Goal: Transaction & Acquisition: Purchase product/service

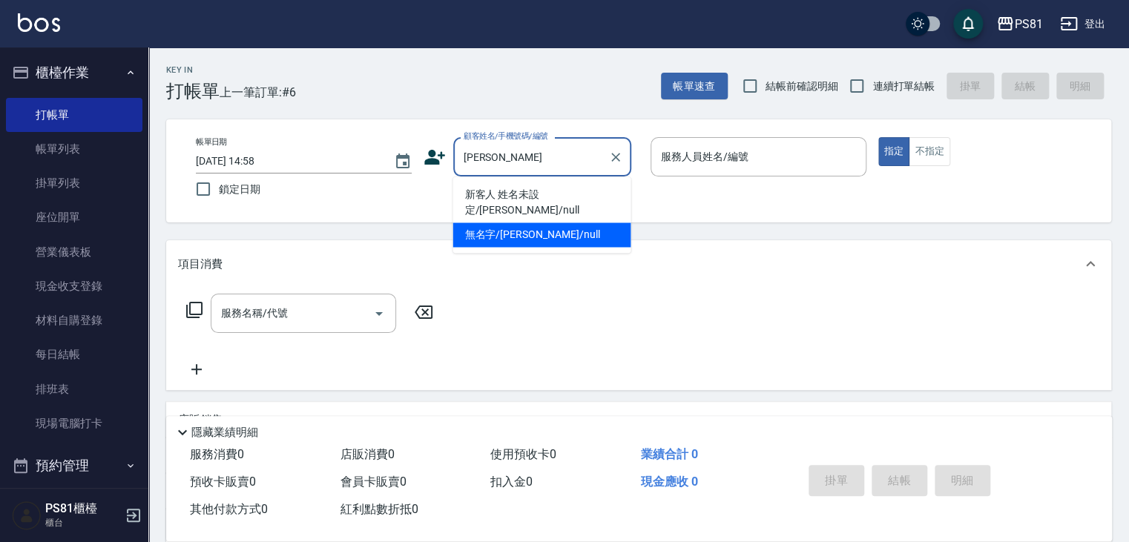
click at [570, 223] on li "無名字/[PERSON_NAME]/null" at bounding box center [542, 235] width 178 height 24
type input "無名字/[PERSON_NAME]/null"
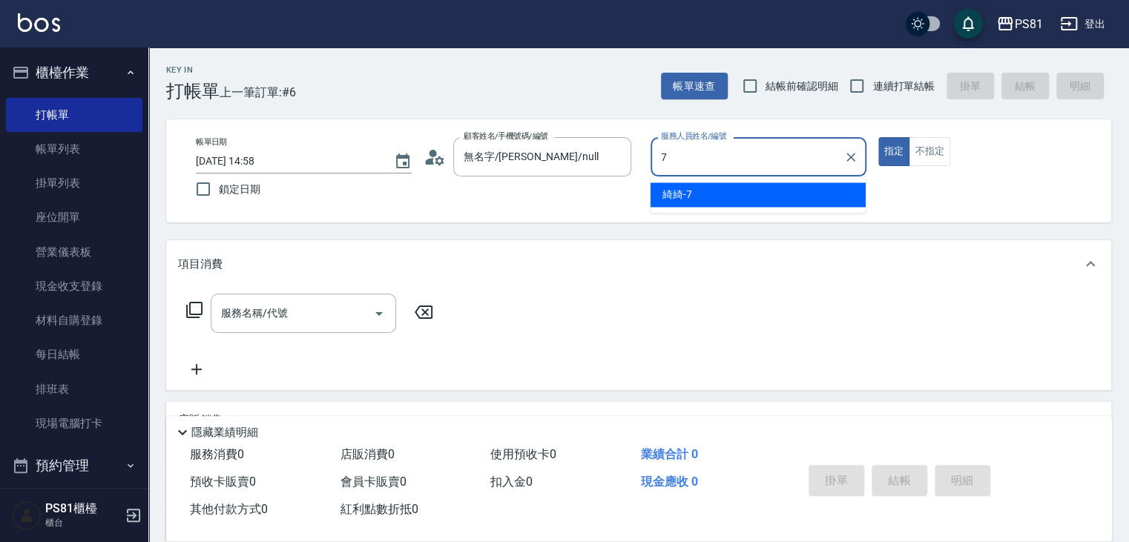
click at [679, 206] on div "綺綺 -7" at bounding box center [758, 195] width 215 height 24
type input "綺綺-7"
click at [315, 301] on input "服務名稱/代號" at bounding box center [292, 314] width 150 height 26
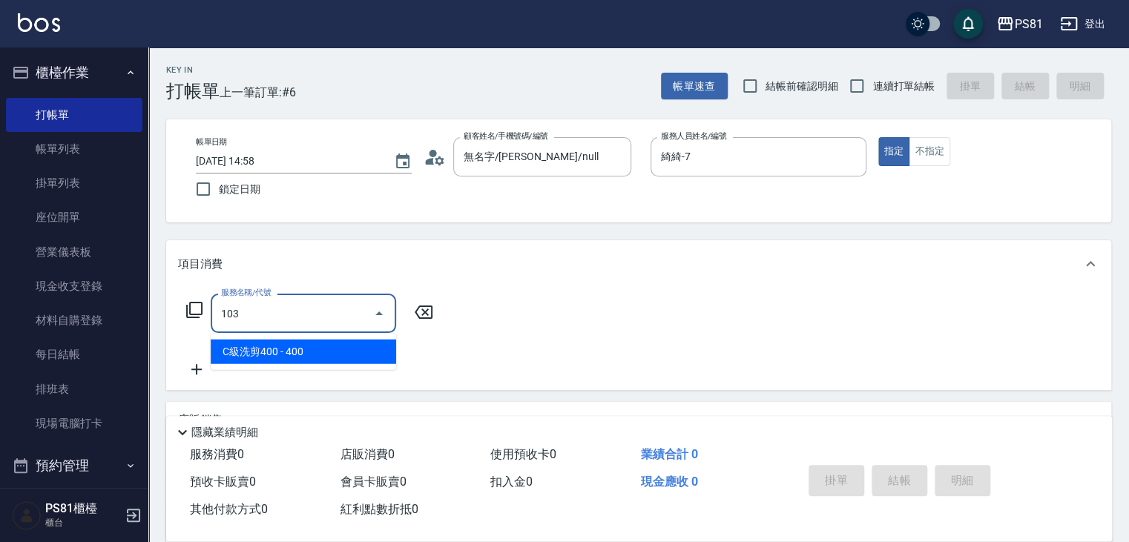
type input "C級洗剪400(103)"
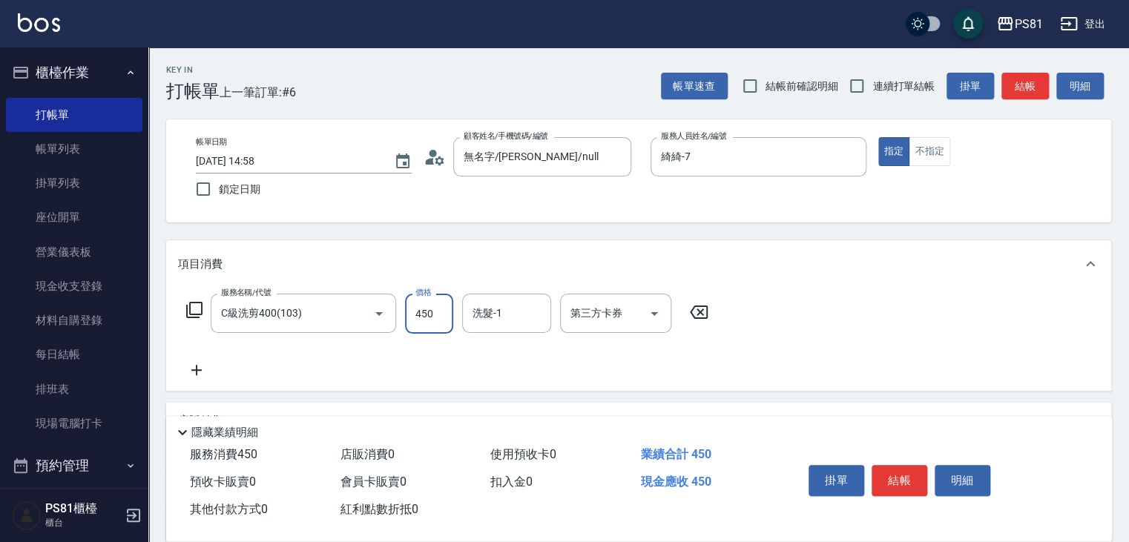
type input "450"
click at [194, 381] on div "服務名稱/代號 C級洗剪400(103) 服務名稱/代號 價格 450 價格 洗髮-1 洗髮-1 第三方卡券 第三方卡券" at bounding box center [638, 339] width 945 height 103
click at [200, 369] on icon at bounding box center [196, 370] width 37 height 18
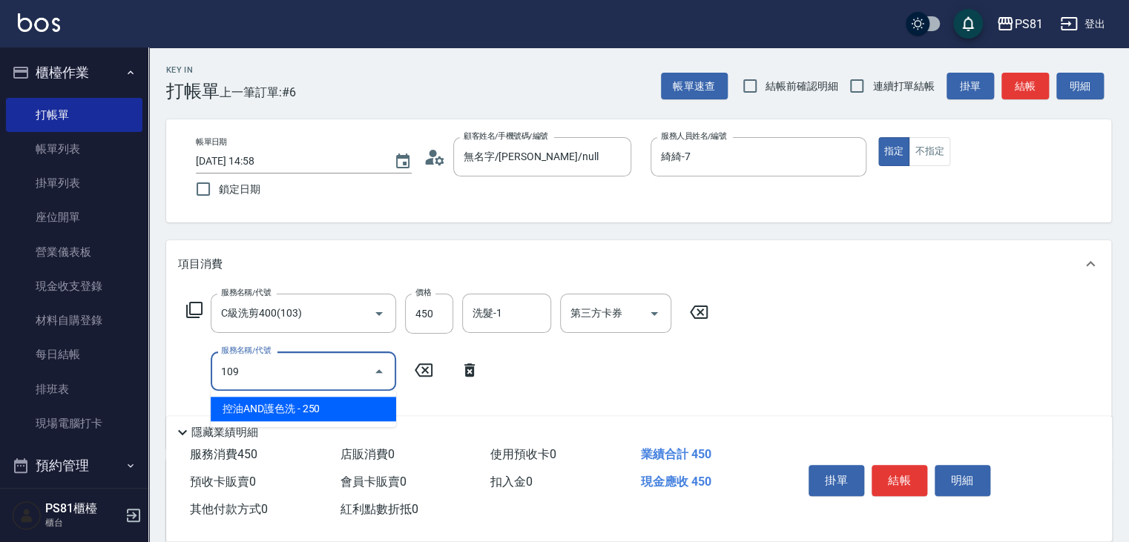
click at [266, 398] on span "控油AND護色洗 - 250" at bounding box center [304, 409] width 186 height 24
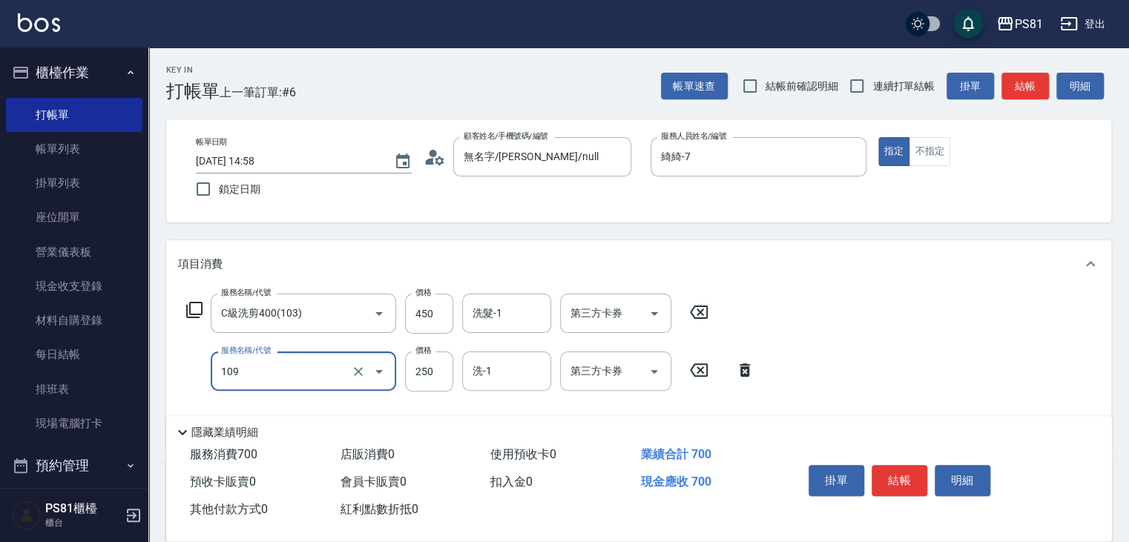
type input "控油AND護色洗(109)"
click at [509, 393] on div "服務名稱/代號 C級洗剪400(103) 服務名稱/代號 價格 450 價格 洗髮-1 洗髮-1 第三方卡券 第三方卡券 服務名稱/代號 控油AND護色洗(1…" at bounding box center [470, 365] width 585 height 143
click at [506, 384] on input "洗-1" at bounding box center [507, 371] width 76 height 26
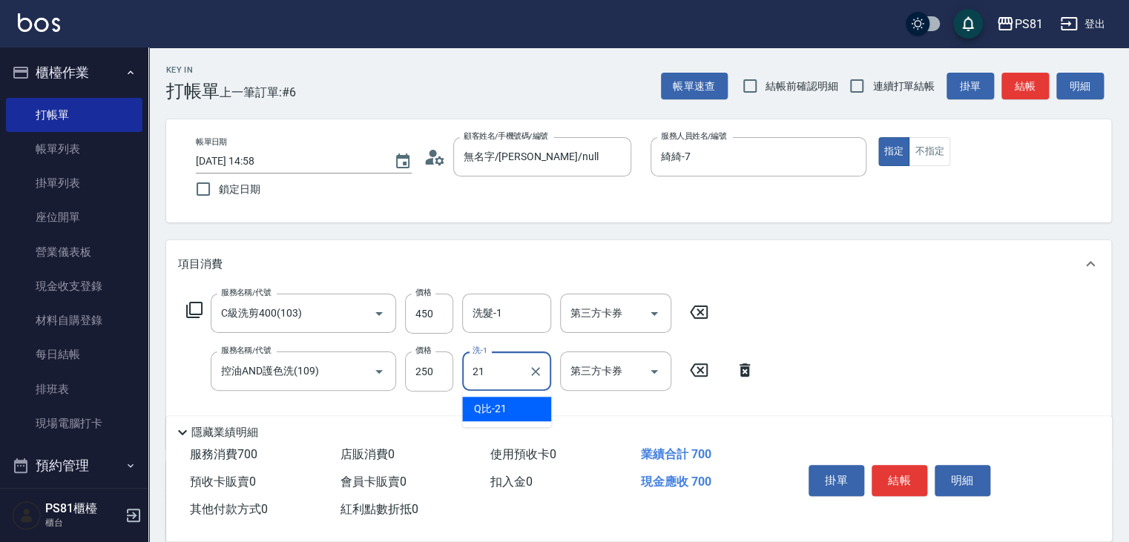
click at [517, 413] on div "Q比 -21" at bounding box center [506, 409] width 89 height 24
type input "Q比-21"
click at [908, 473] on button "結帳" at bounding box center [900, 480] width 56 height 31
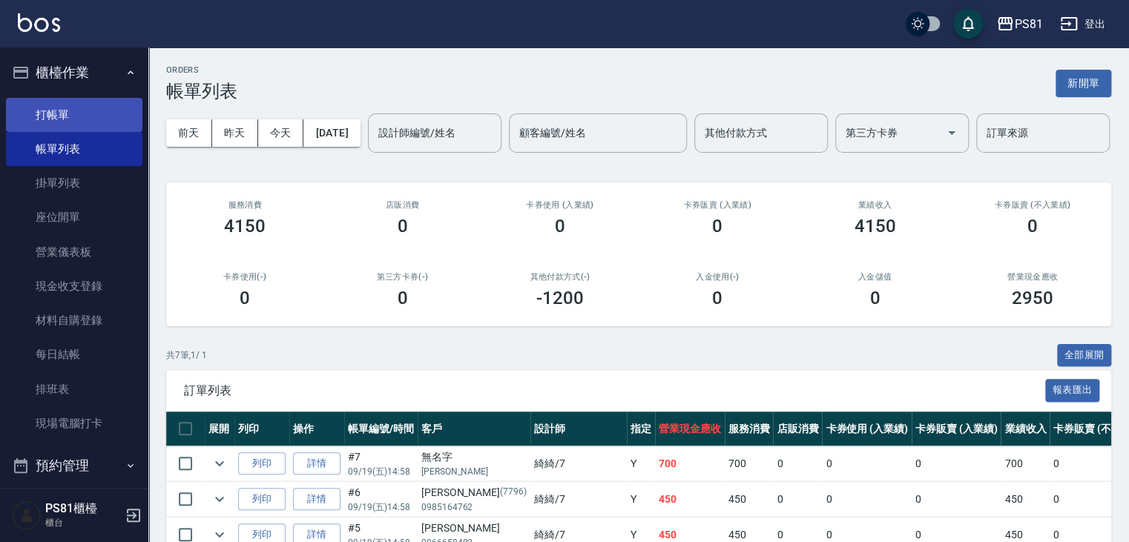
click at [95, 122] on link "打帳單" at bounding box center [74, 115] width 137 height 34
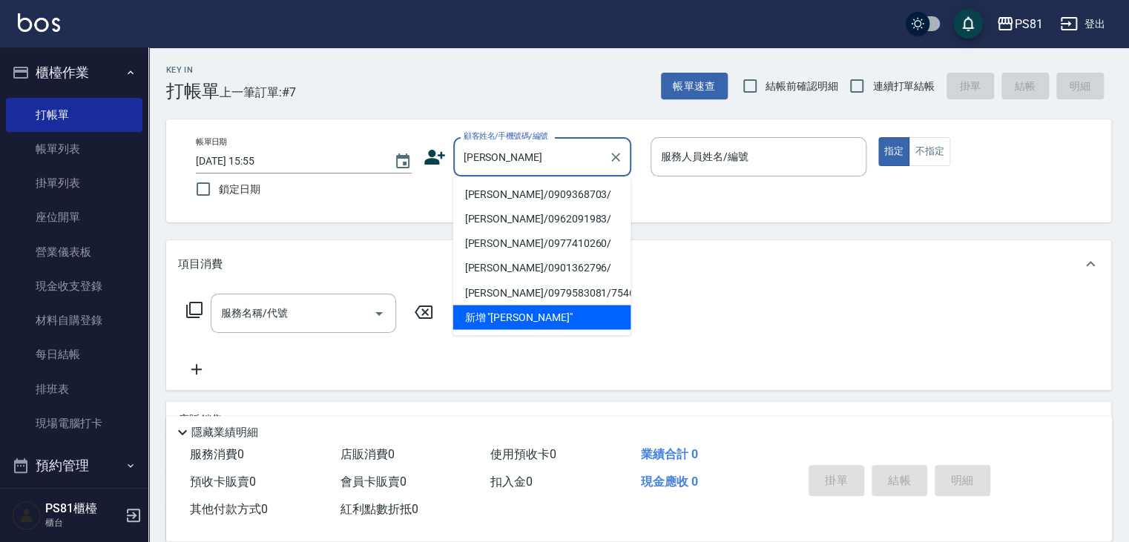
click at [519, 194] on li "[PERSON_NAME]/0909368703/" at bounding box center [542, 195] width 178 height 24
type input "[PERSON_NAME]/0909368703/"
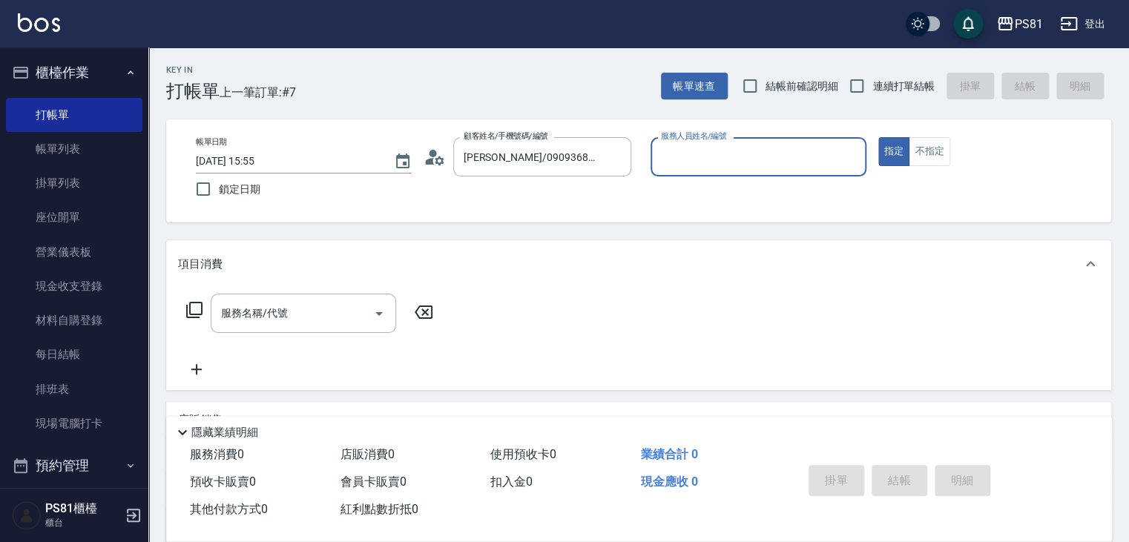
type input "綺綺-7"
click at [314, 302] on input "服務名稱/代號" at bounding box center [292, 314] width 150 height 26
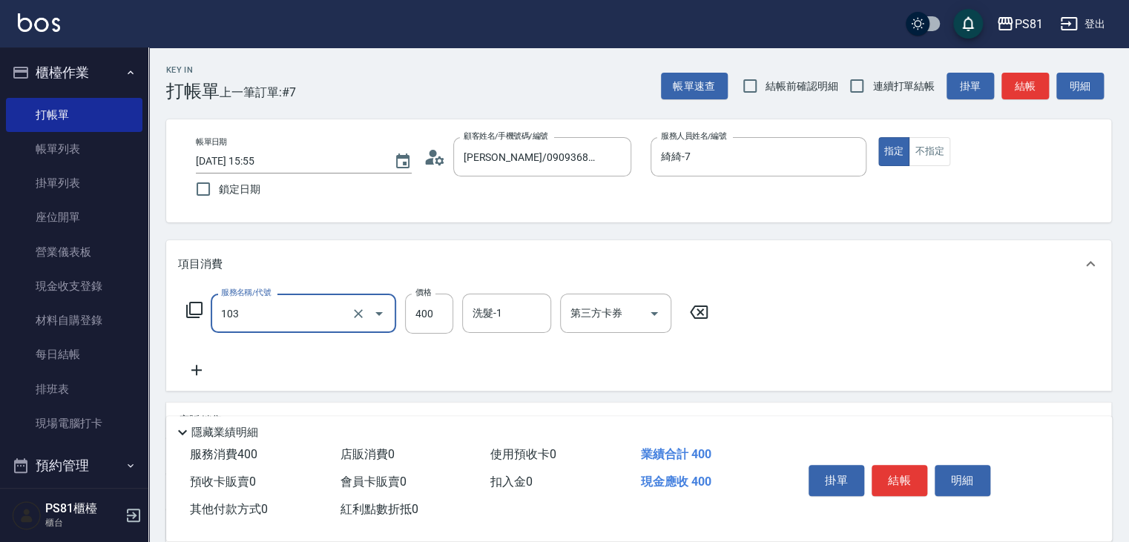
type input "C級洗剪400(103)"
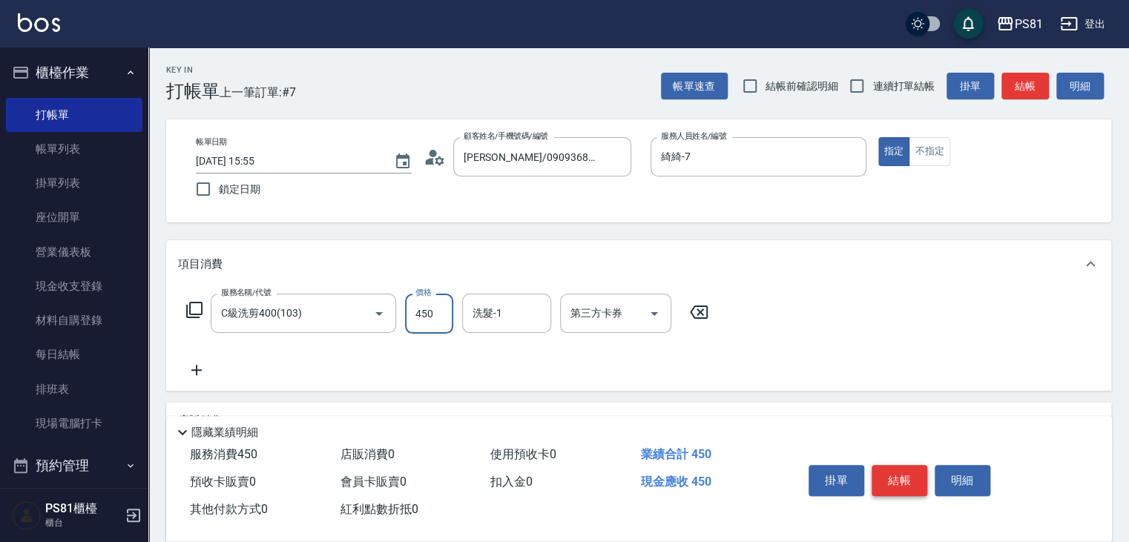
type input "450"
click at [879, 473] on button "結帳" at bounding box center [900, 480] width 56 height 31
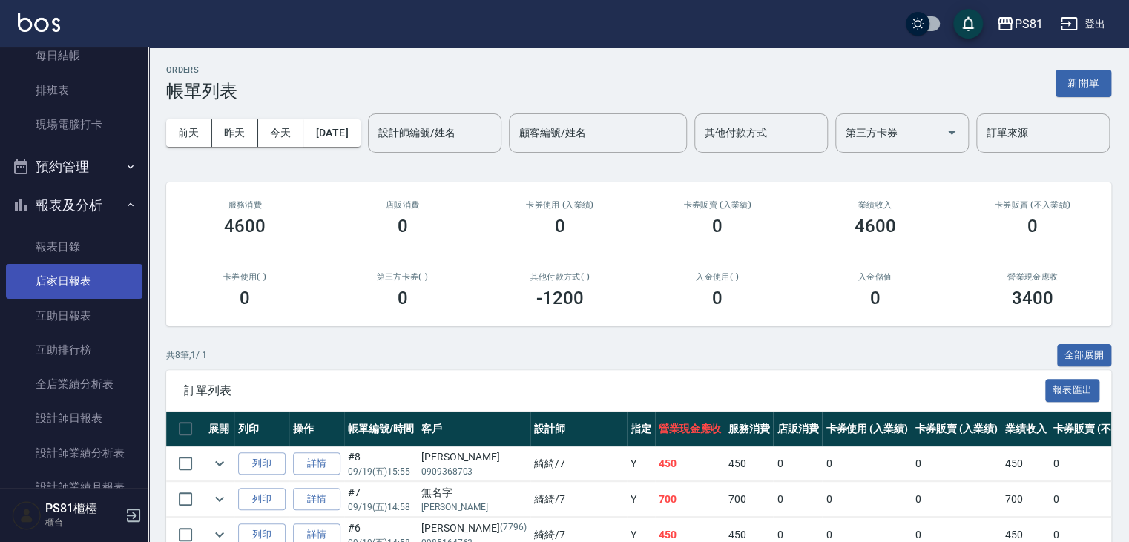
scroll to position [297, 0]
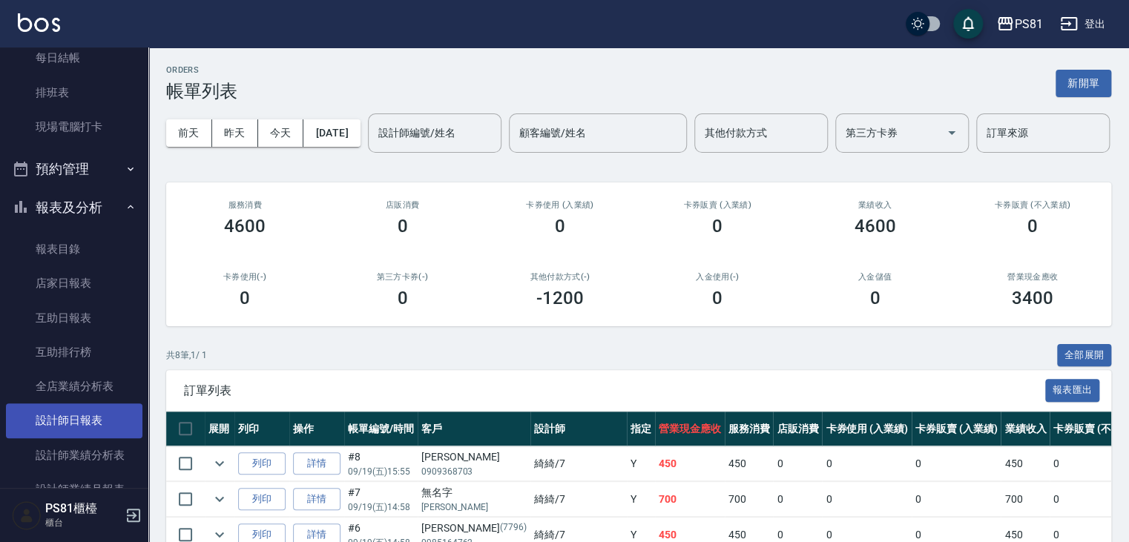
click at [114, 418] on link "設計師日報表" at bounding box center [74, 421] width 137 height 34
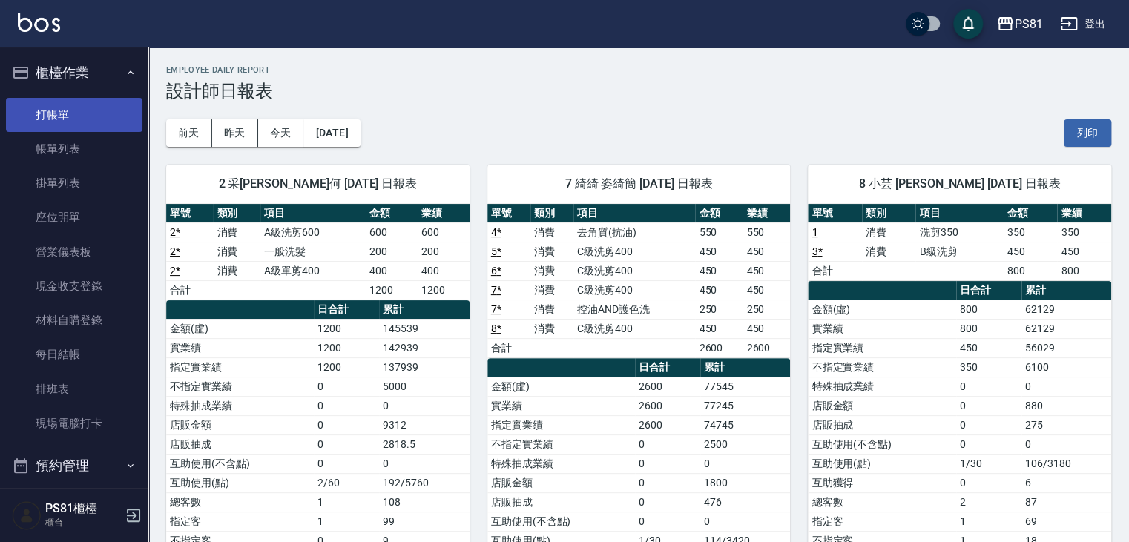
click at [67, 114] on link "打帳單" at bounding box center [74, 115] width 137 height 34
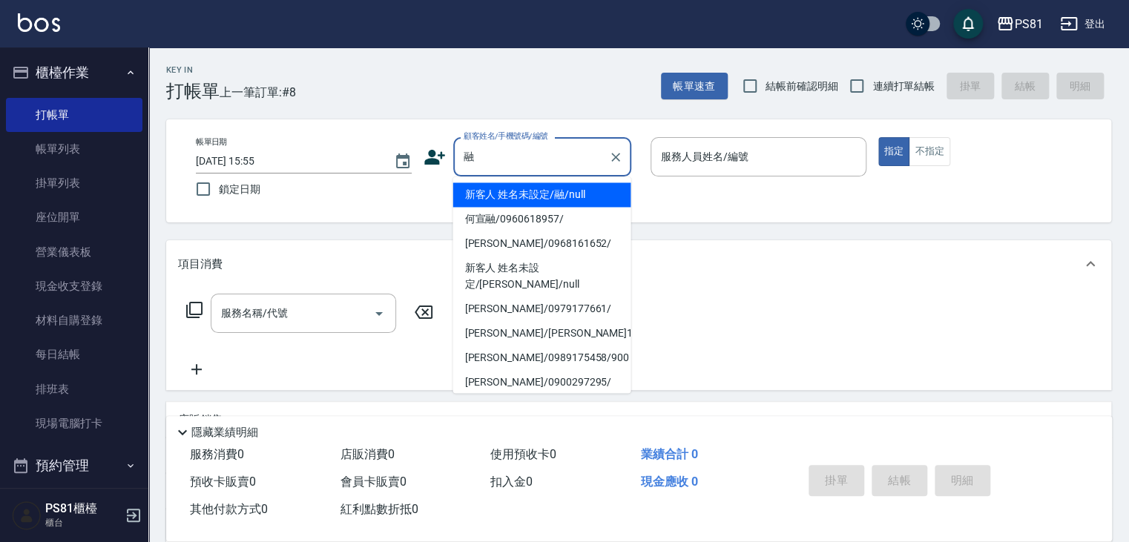
click at [557, 206] on li "新客人 姓名未設定/融/null" at bounding box center [542, 195] width 178 height 24
type input "新客人 姓名未設定/融/null"
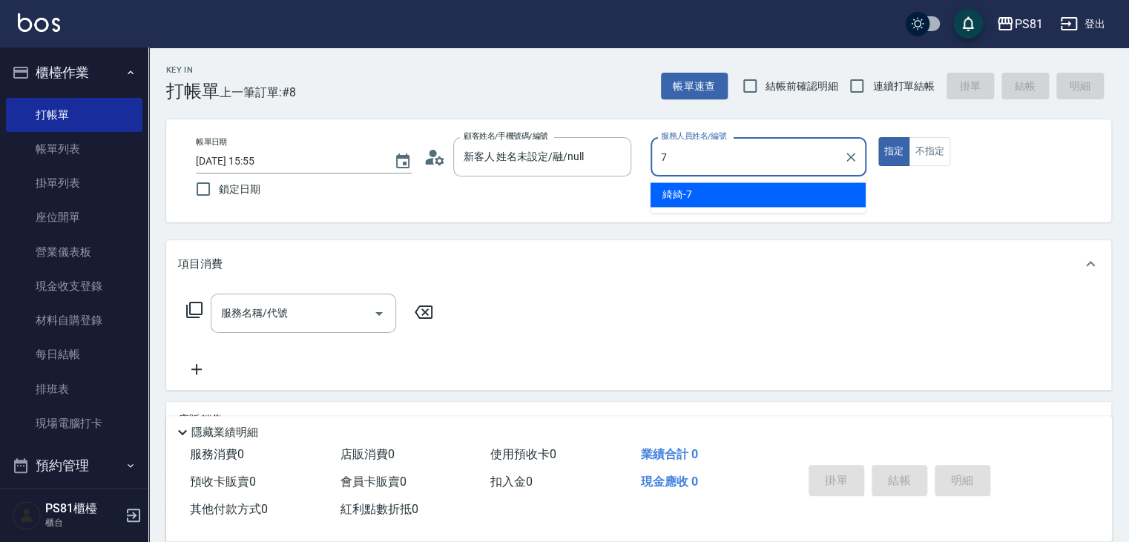
click at [668, 203] on div "綺綺 -7" at bounding box center [758, 195] width 215 height 24
click at [257, 328] on div "服務名稱/代號" at bounding box center [304, 313] width 186 height 39
type input "綺綺-7"
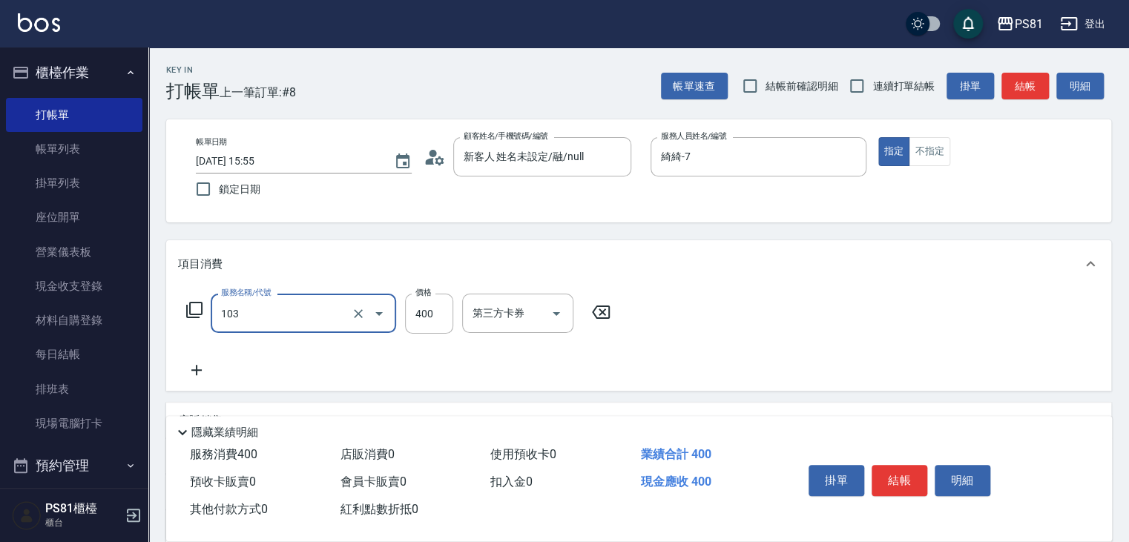
type input "C級洗剪400(103)"
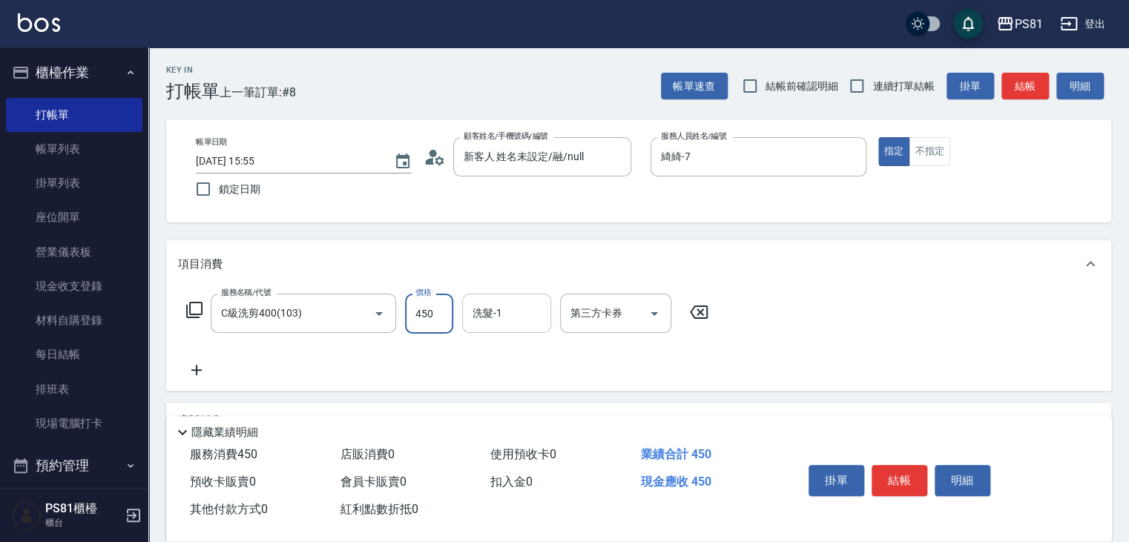
type input "450"
drag, startPoint x: 508, startPoint y: 356, endPoint x: 531, endPoint y: 353, distance: 23.9
click at [509, 355] on div "Q比 -21" at bounding box center [506, 352] width 89 height 24
type input "Q比-21"
click at [904, 491] on button "結帳" at bounding box center [900, 480] width 56 height 31
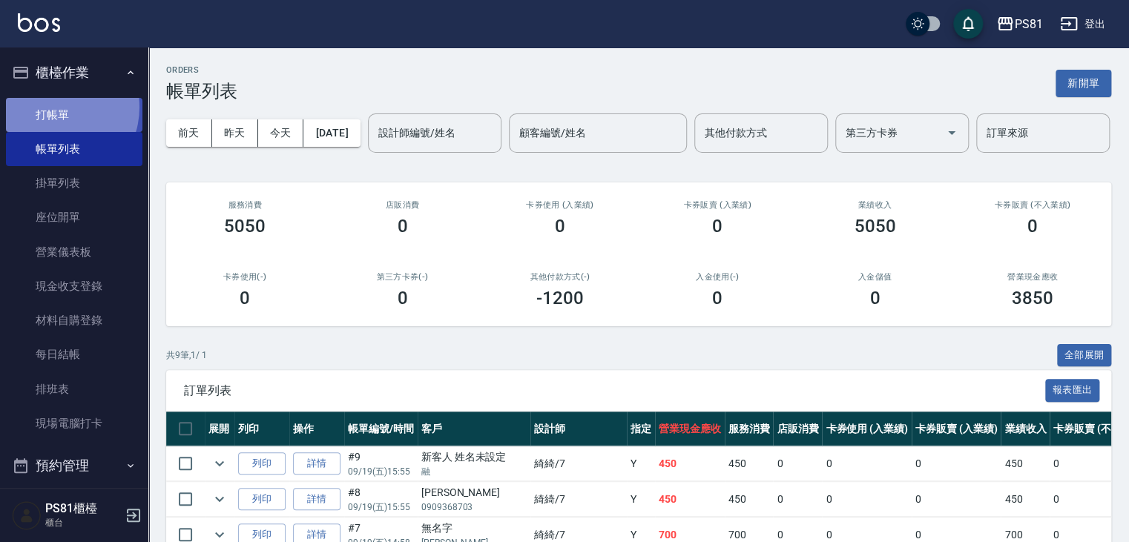
click at [54, 107] on link "打帳單" at bounding box center [74, 115] width 137 height 34
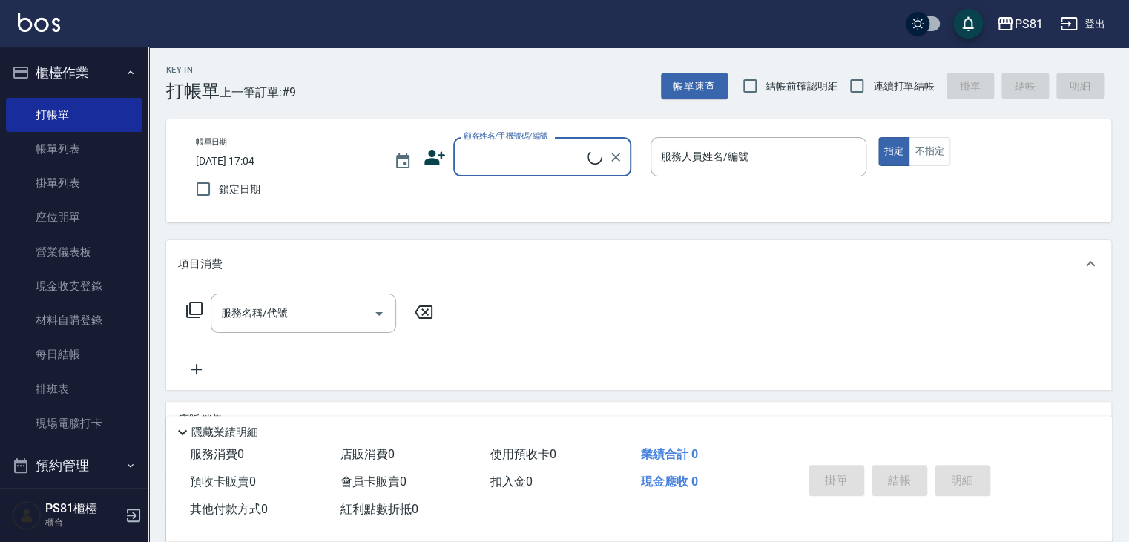
drag, startPoint x: 542, startPoint y: 163, endPoint x: 543, endPoint y: 174, distance: 11.2
click at [543, 174] on div "顧客姓名/手機號碼/編號" at bounding box center [542, 156] width 178 height 39
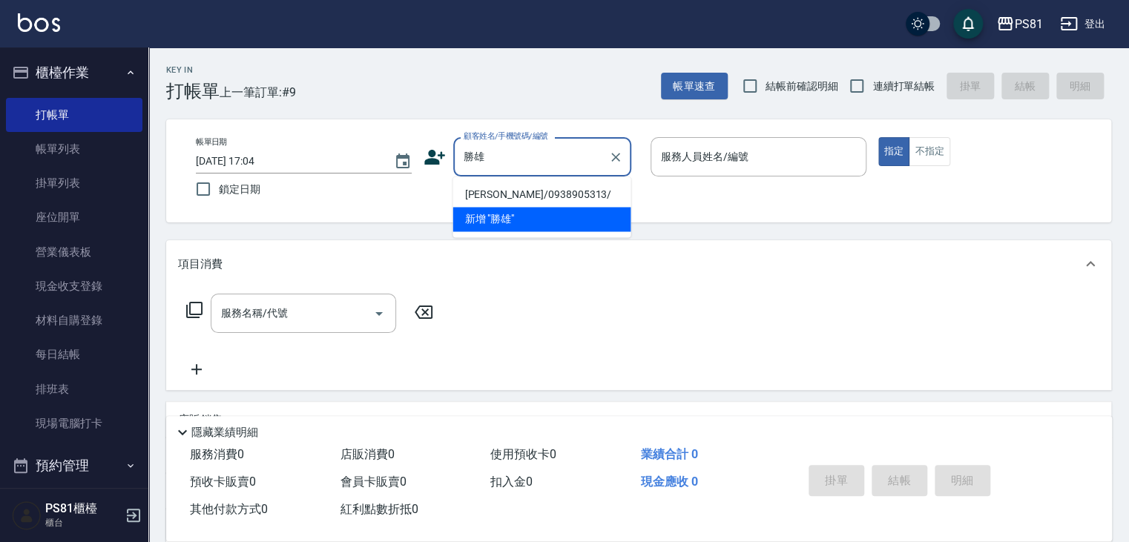
type input "[PERSON_NAME]/0938905313/"
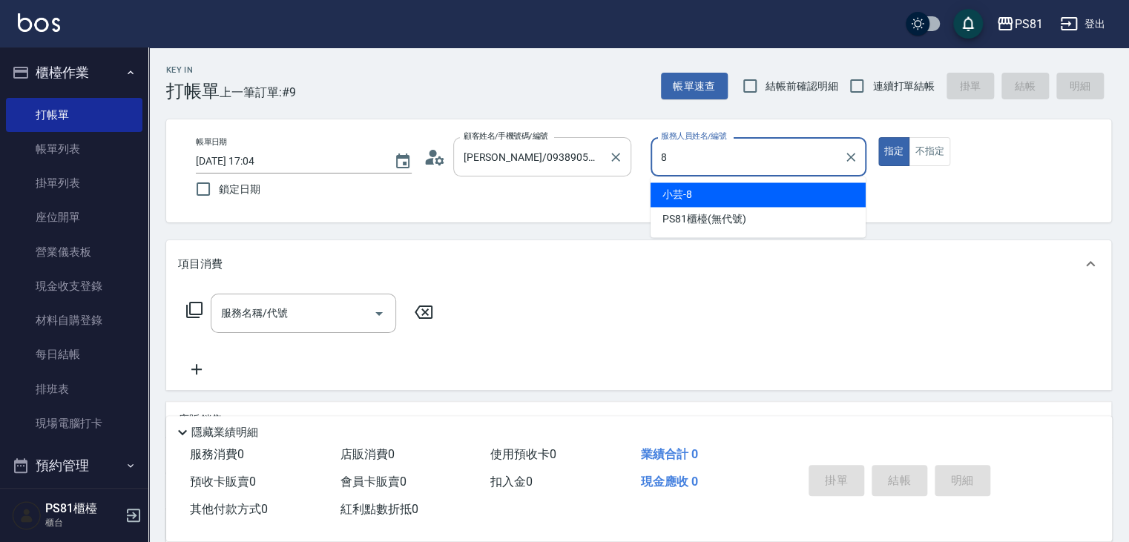
type input "小芸-8"
type button "true"
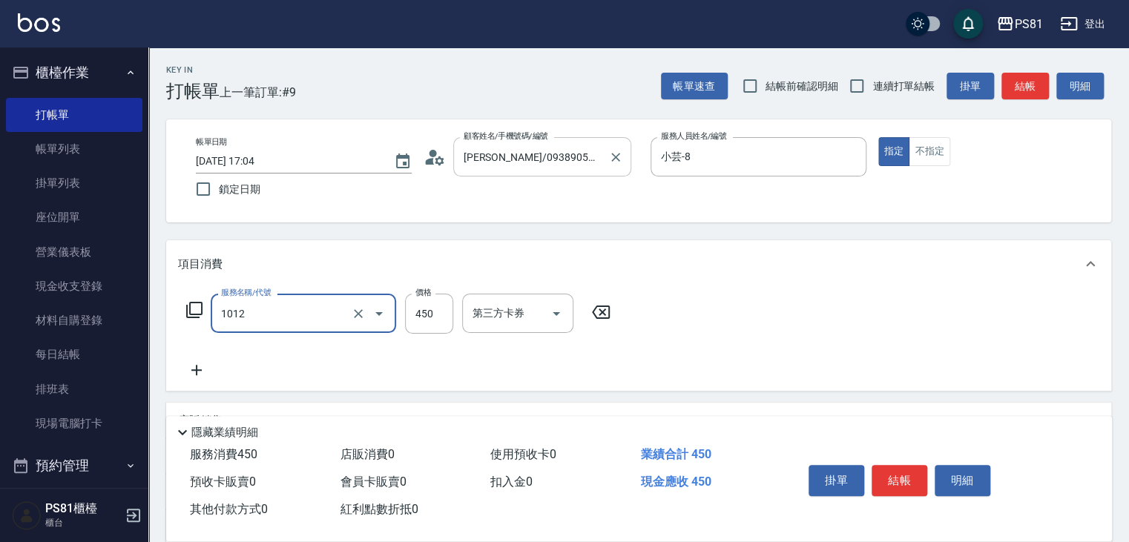
type input "B級洗剪(1012)"
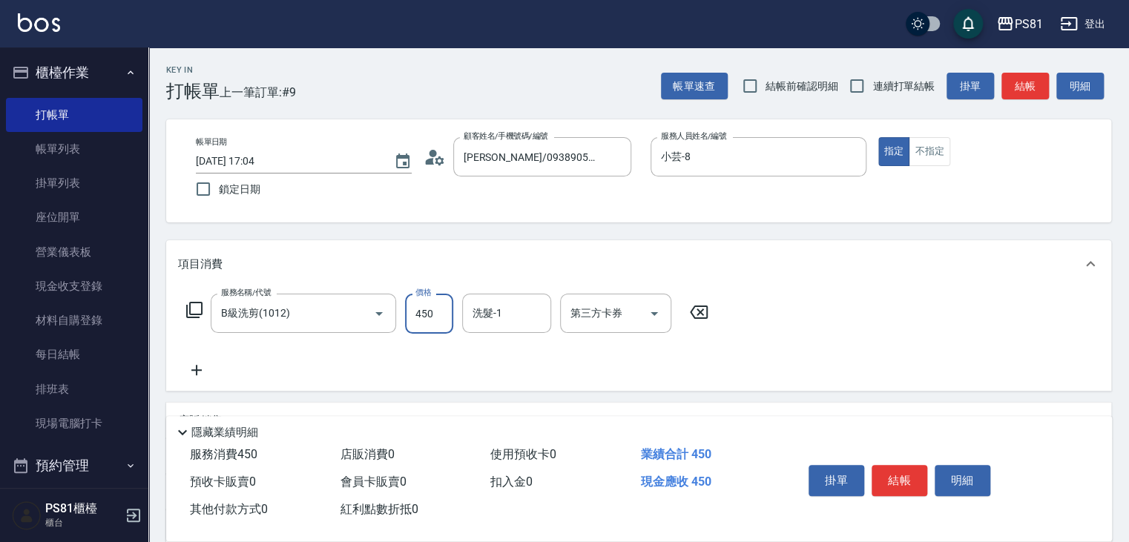
click at [888, 83] on span "連續打單結帳" at bounding box center [904, 87] width 62 height 16
click at [873, 83] on input "連續打單結帳" at bounding box center [857, 85] width 31 height 31
checkbox input "true"
click at [917, 474] on button "結帳" at bounding box center [900, 480] width 56 height 31
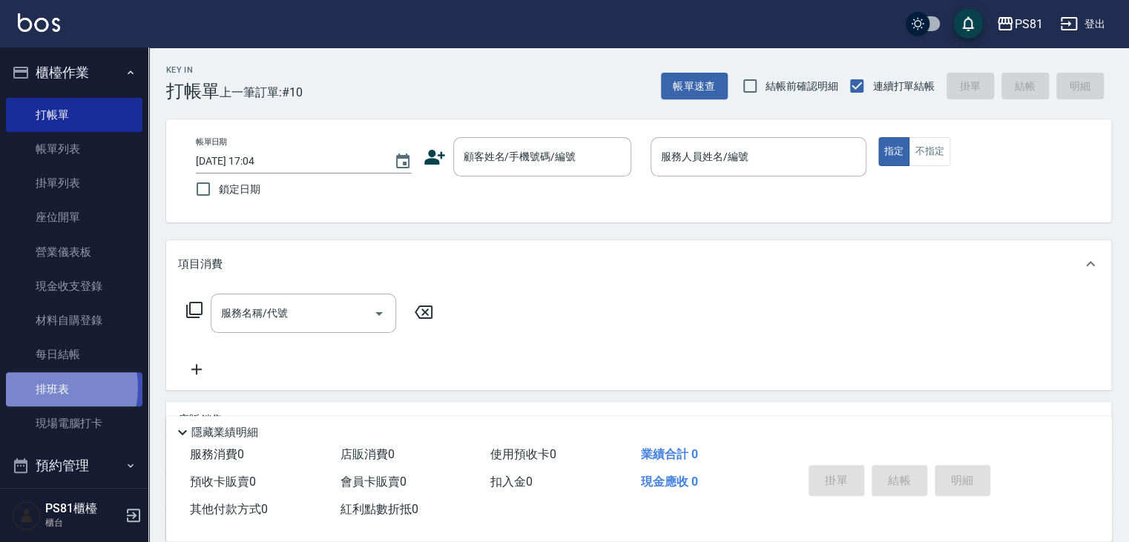
click at [42, 387] on link "排班表" at bounding box center [74, 390] width 137 height 34
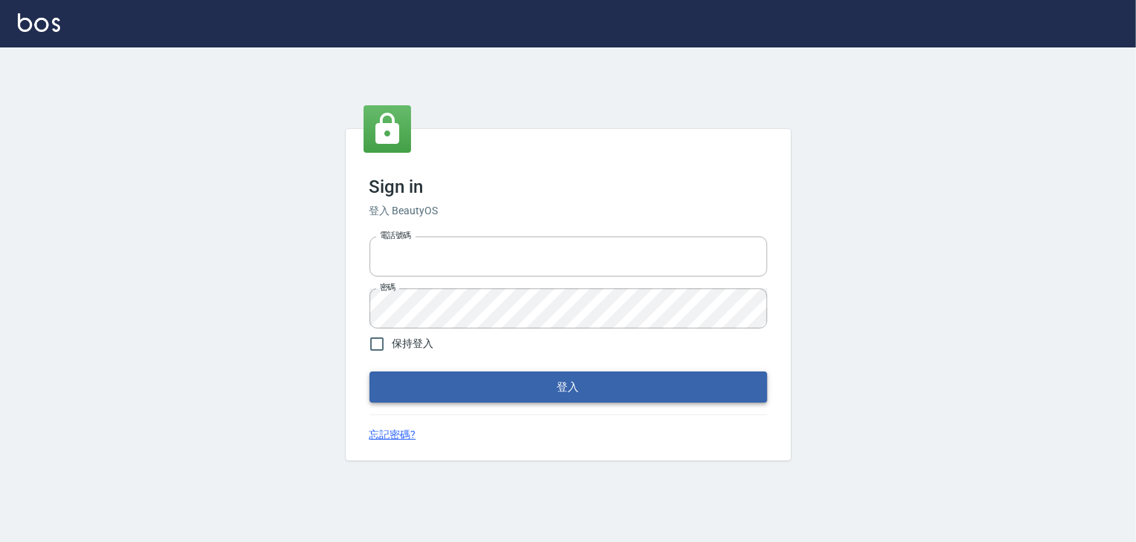
type input "6430581"
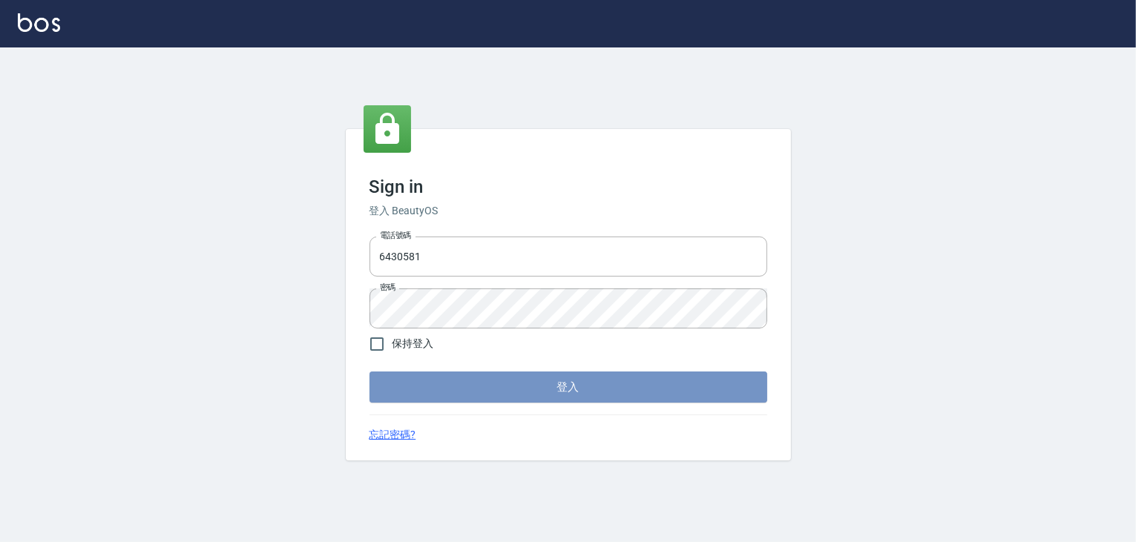
click at [537, 379] on button "登入" at bounding box center [569, 387] width 398 height 31
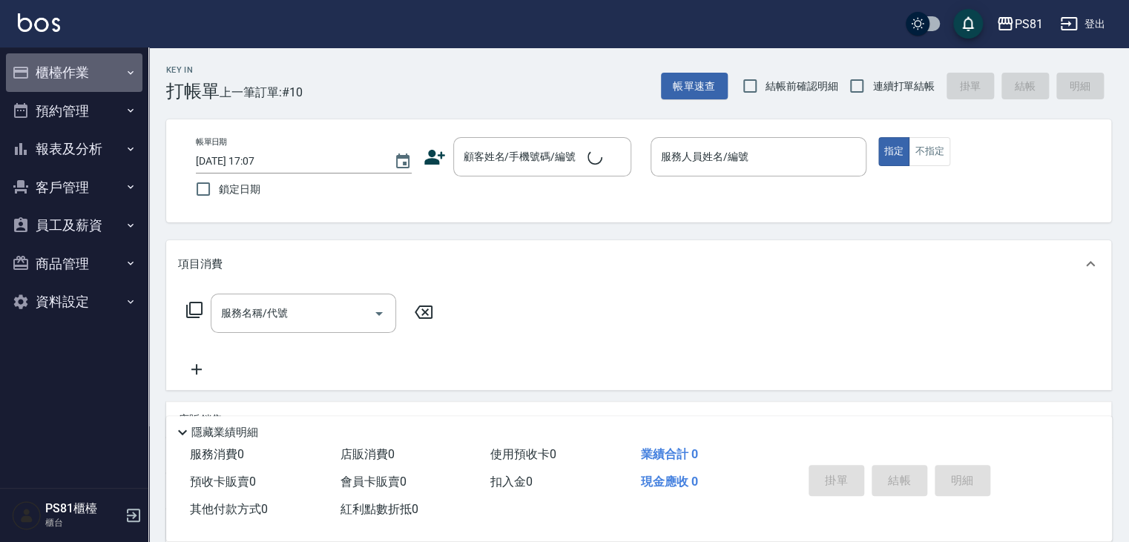
click at [110, 72] on button "櫃檯作業" at bounding box center [74, 72] width 137 height 39
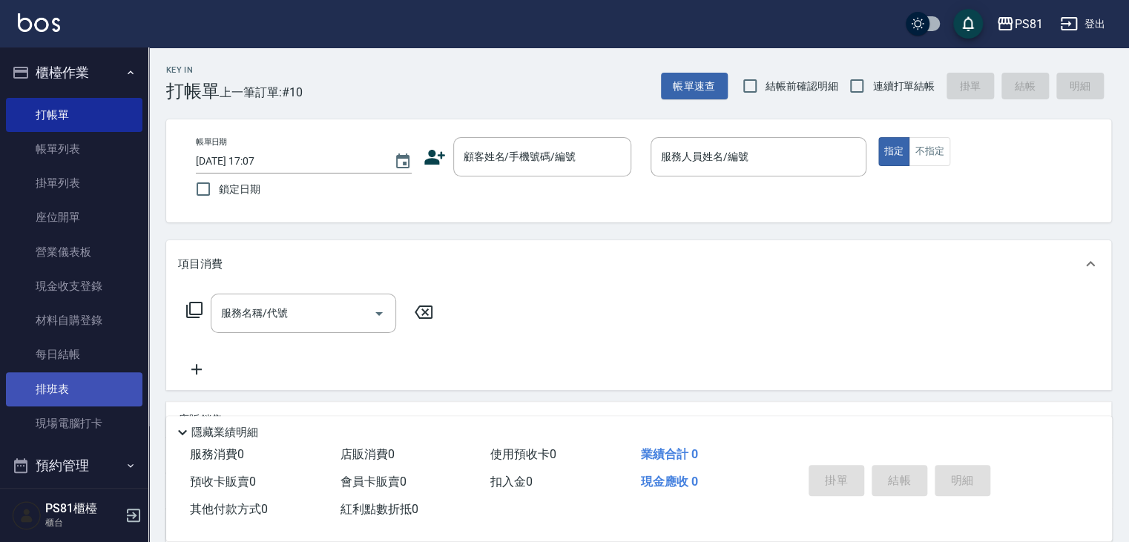
click at [83, 402] on link "排班表" at bounding box center [74, 390] width 137 height 34
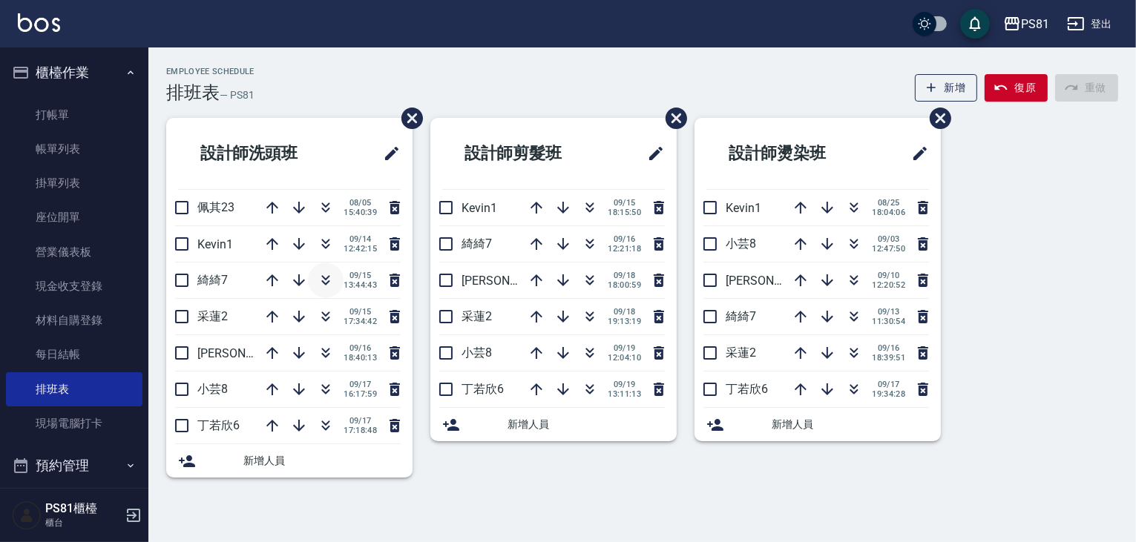
click at [325, 281] on icon "button" at bounding box center [326, 281] width 18 height 18
click at [99, 123] on link "打帳單" at bounding box center [74, 115] width 137 height 34
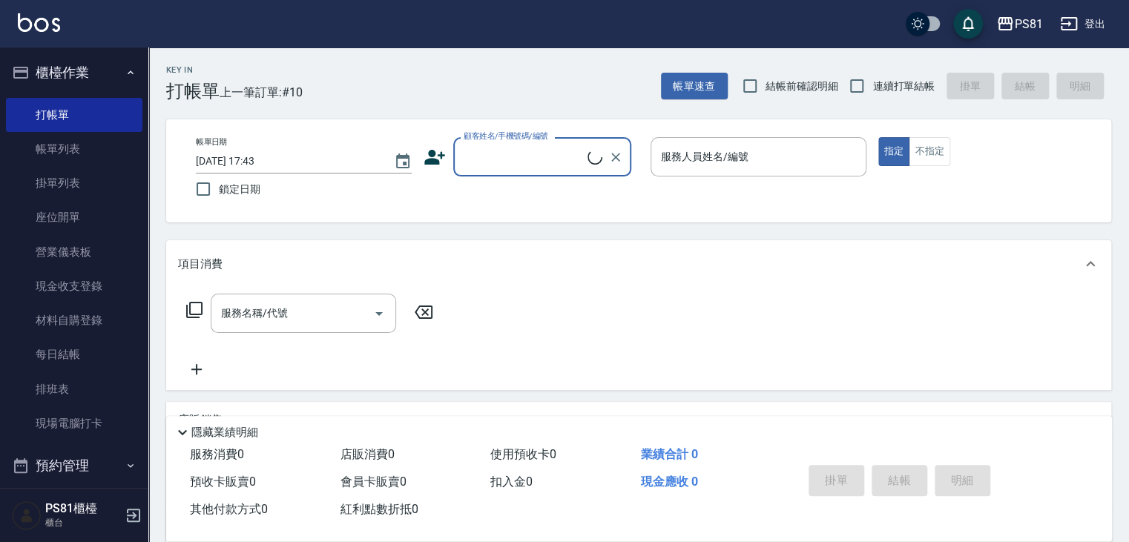
click at [538, 160] on input "顧客姓名/手機號碼/編號" at bounding box center [524, 157] width 128 height 26
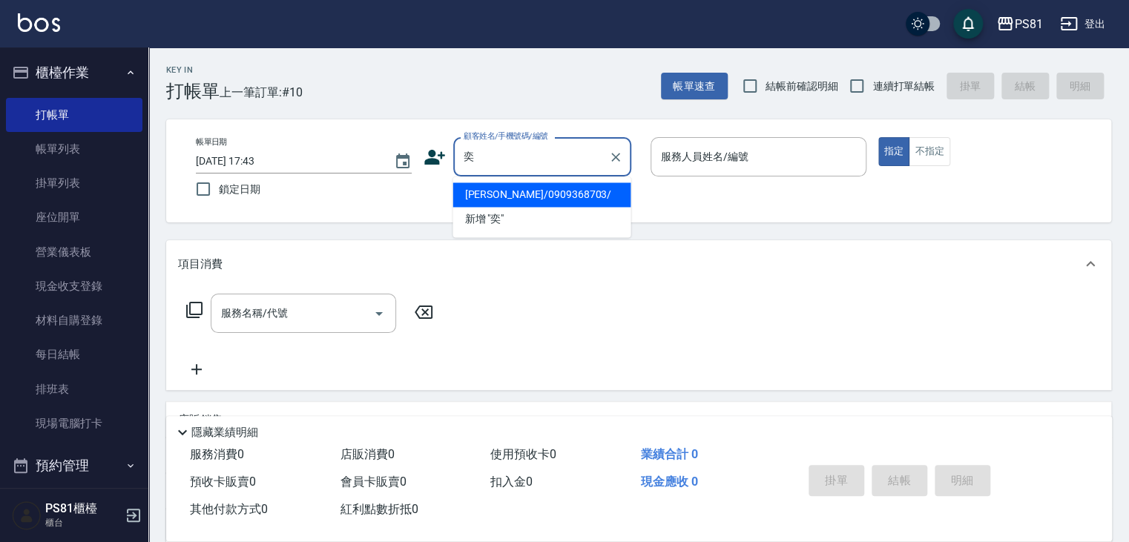
type input "[PERSON_NAME]/0909368703/"
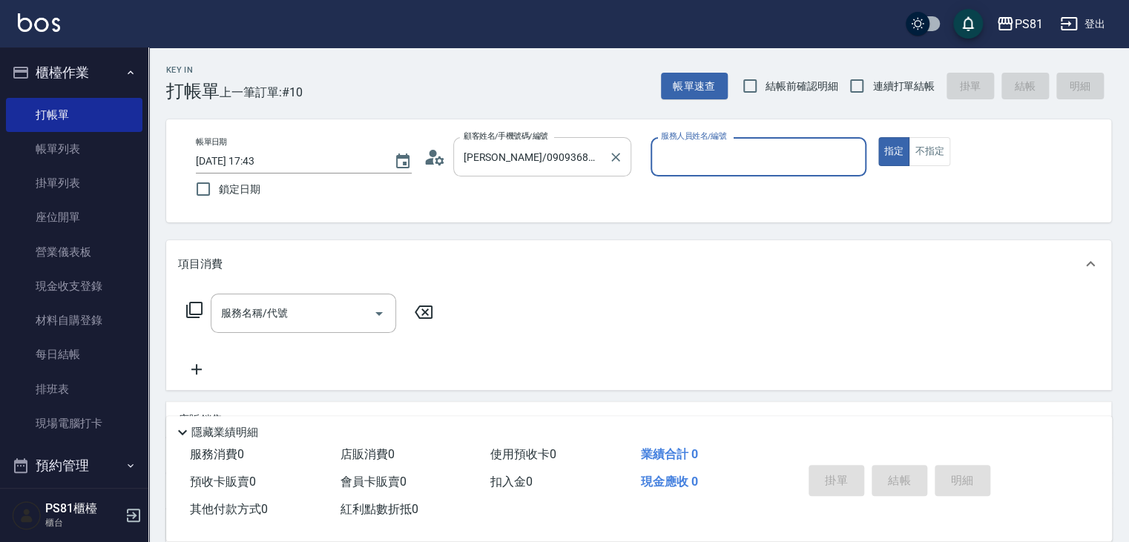
type input "綺綺-7"
drag, startPoint x: 616, startPoint y: 154, endPoint x: 823, endPoint y: 155, distance: 207.0
click at [617, 155] on icon "Clear" at bounding box center [616, 157] width 15 height 15
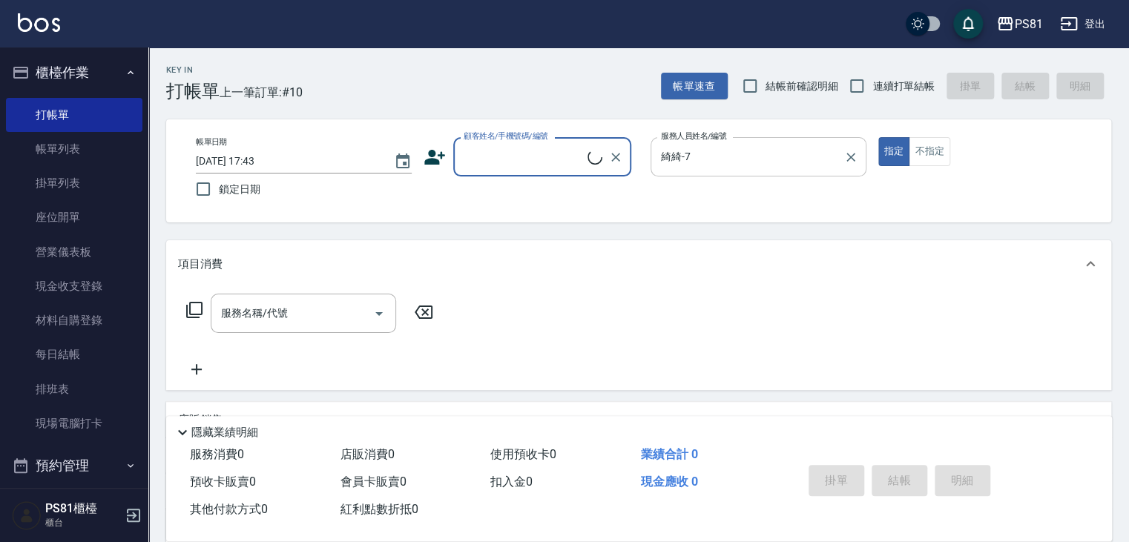
click at [854, 149] on button "Clear" at bounding box center [851, 157] width 21 height 21
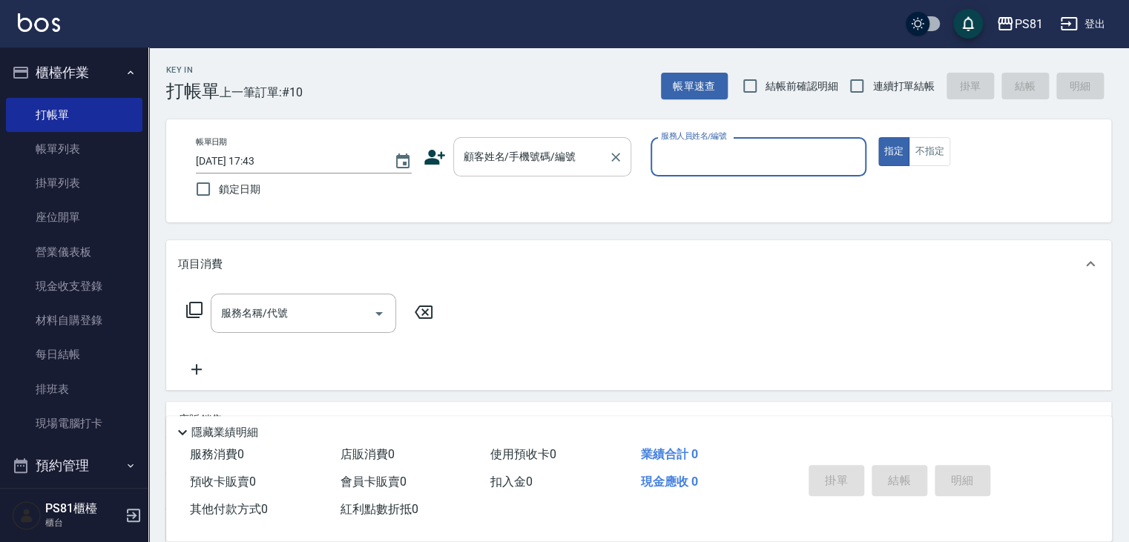
drag, startPoint x: 540, startPoint y: 176, endPoint x: 536, endPoint y: 169, distance: 8.0
click at [537, 173] on div "顧客姓名/手機號碼/編號" at bounding box center [542, 156] width 178 height 39
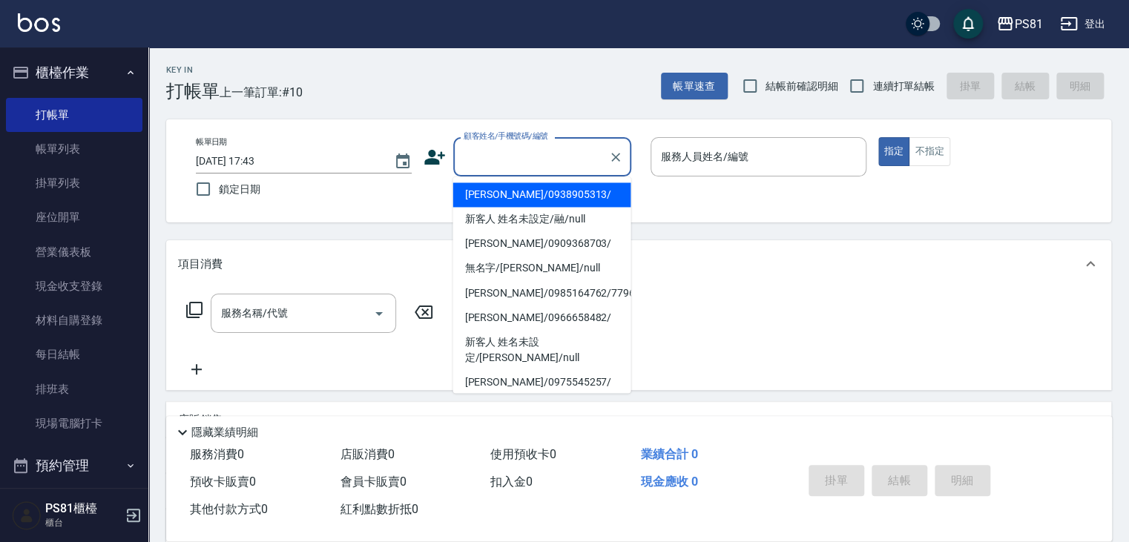
click at [535, 165] on input "顧客姓名/手機號碼/編號" at bounding box center [531, 157] width 142 height 26
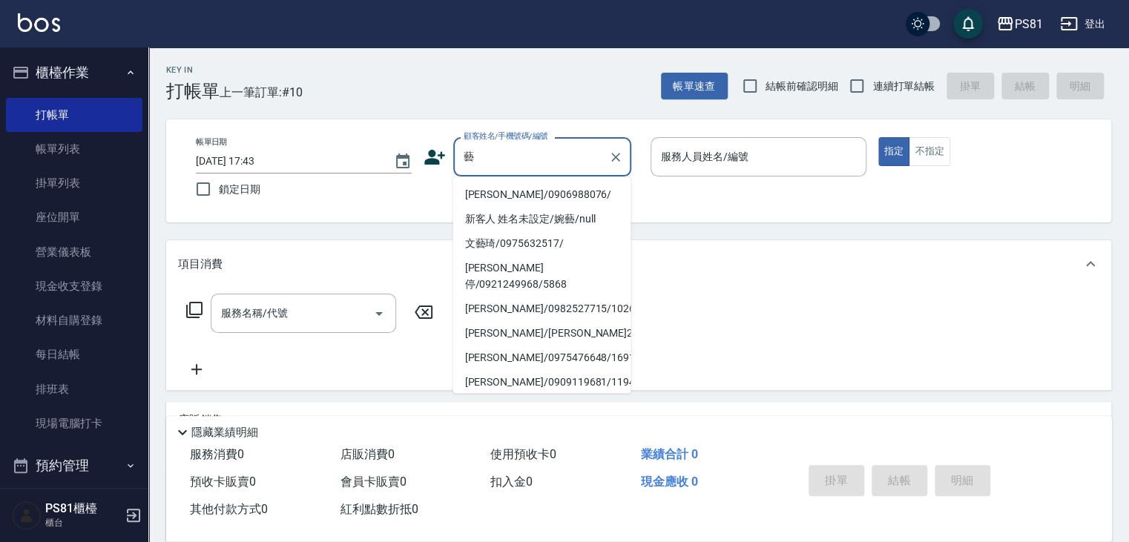
type input "陳藝遠/0906988076/"
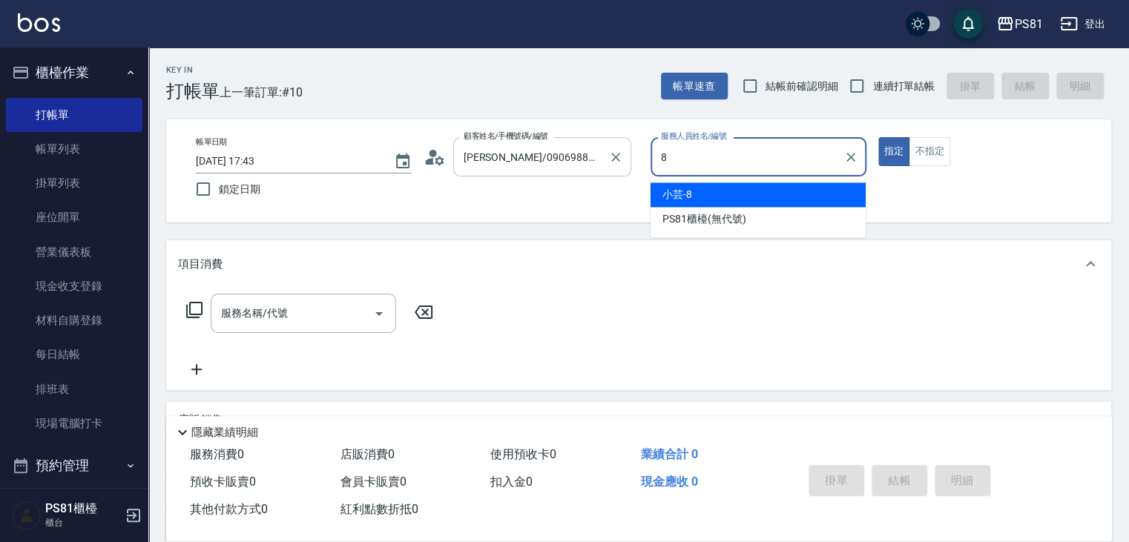
type input "小芸-8"
type button "true"
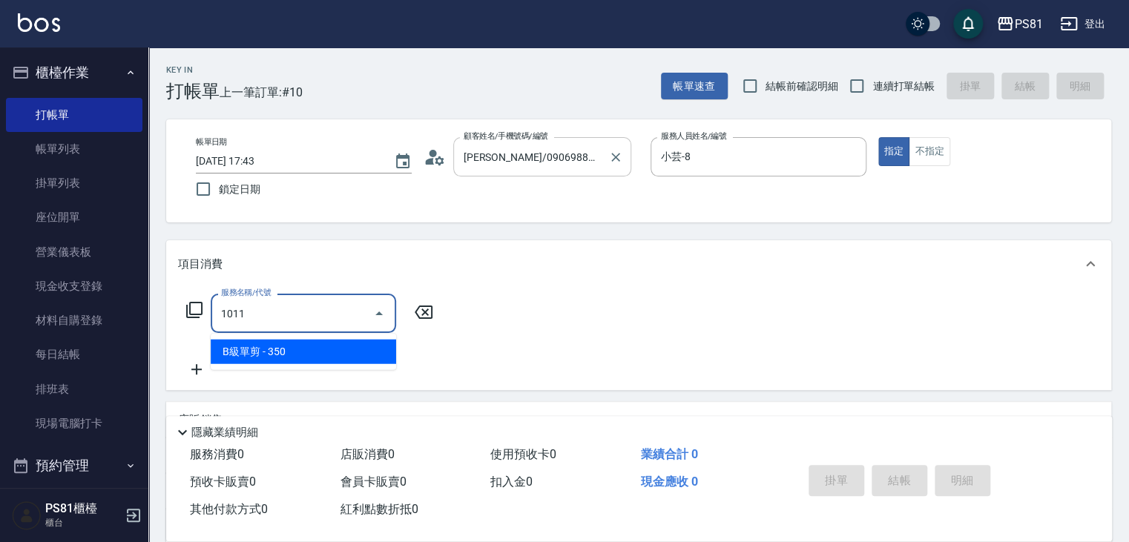
type input "B級單剪(1011)"
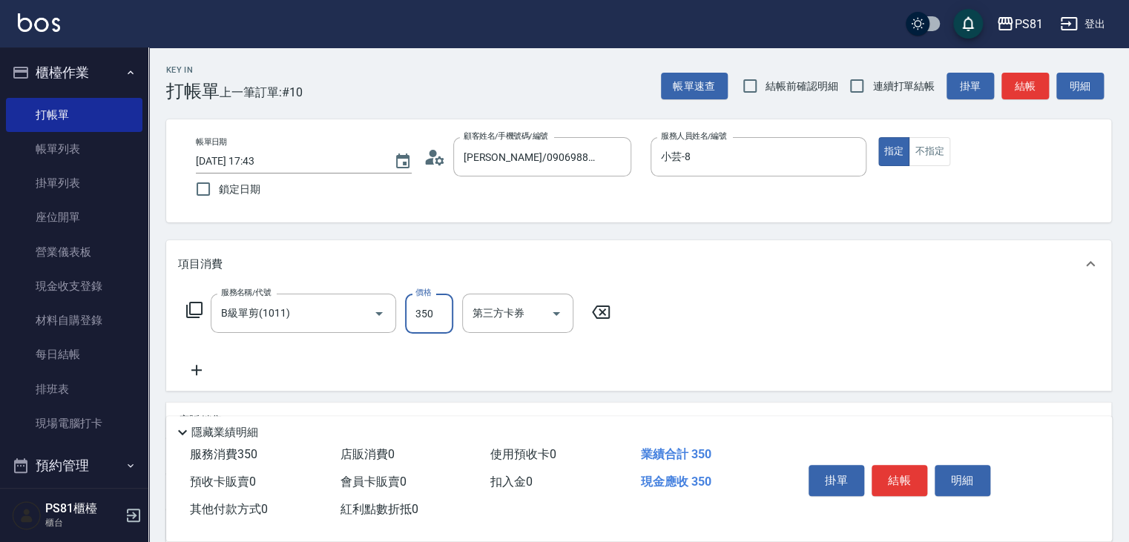
click at [897, 475] on button "結帳" at bounding box center [900, 480] width 56 height 31
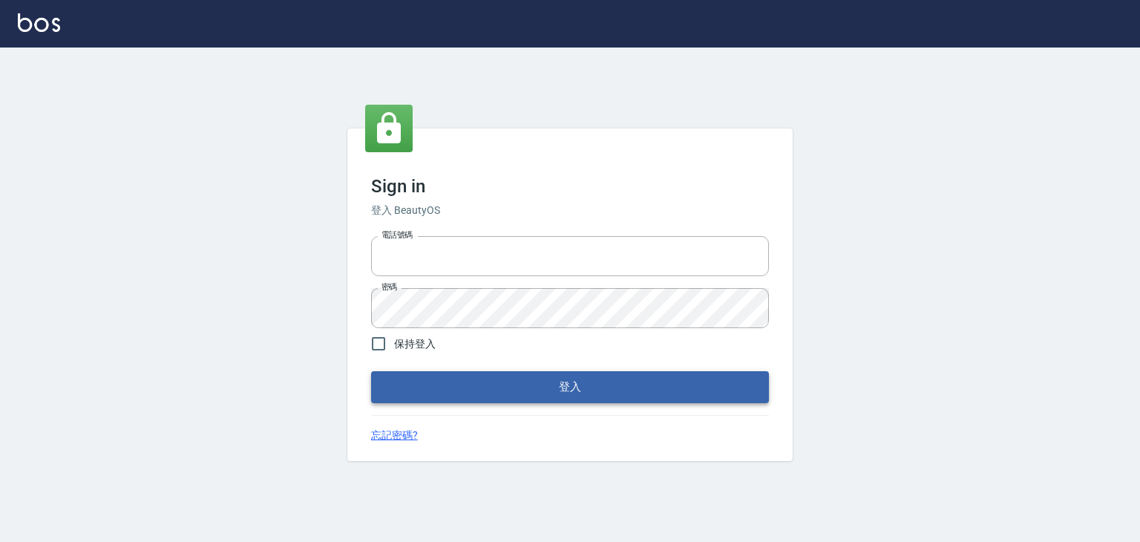
type input "6430581"
click at [517, 388] on button "登入" at bounding box center [570, 386] width 398 height 31
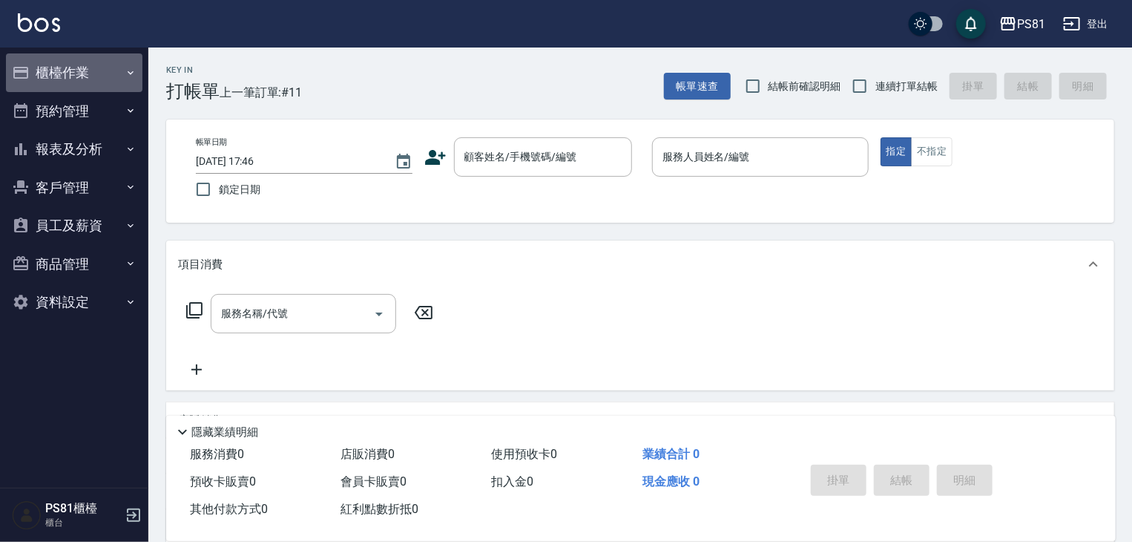
click at [53, 75] on button "櫃檯作業" at bounding box center [74, 72] width 137 height 39
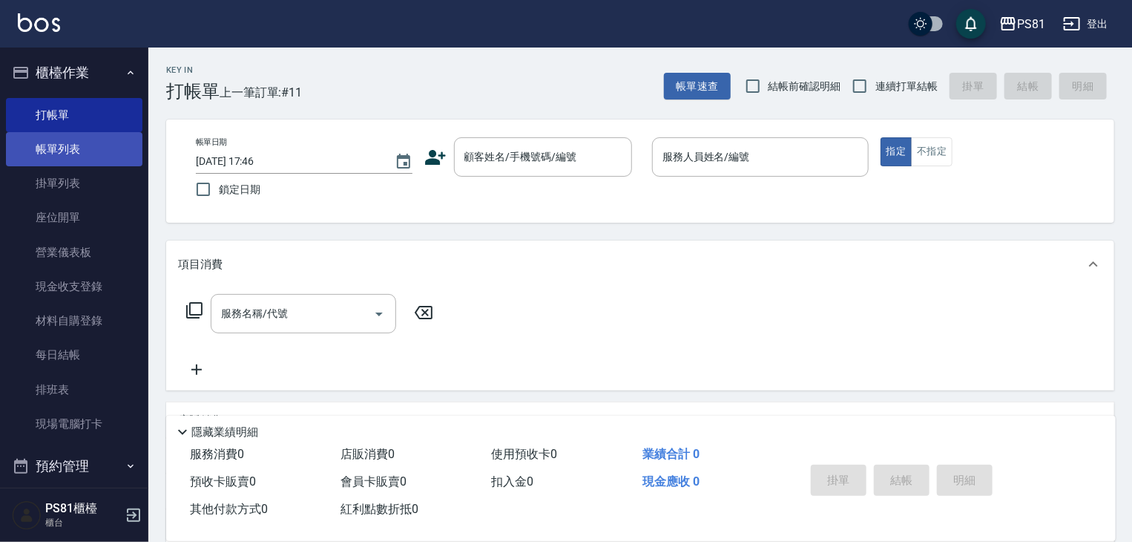
click at [62, 143] on link "帳單列表" at bounding box center [74, 149] width 137 height 34
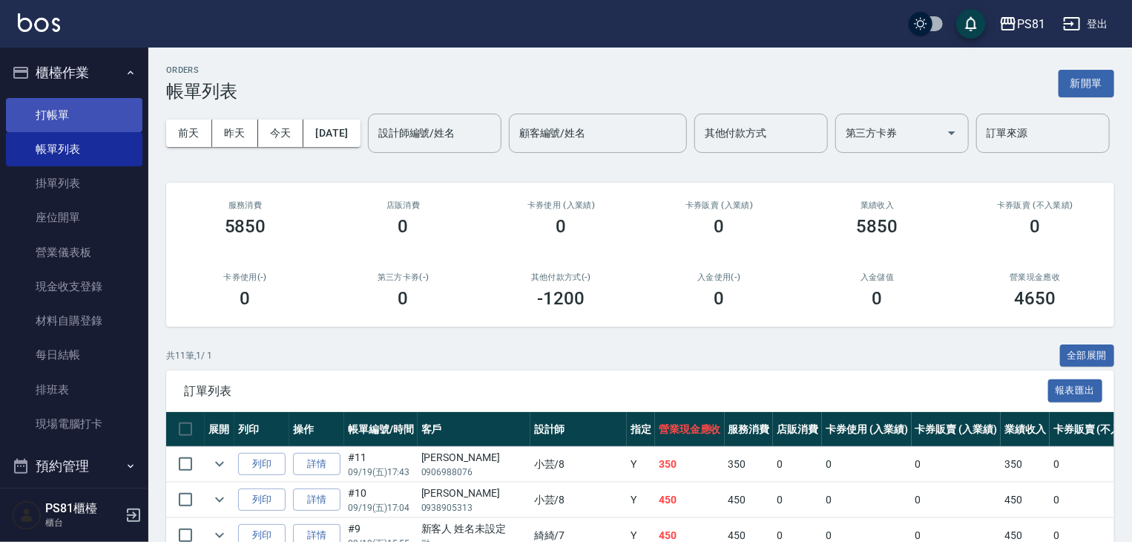
click at [79, 114] on link "打帳單" at bounding box center [74, 115] width 137 height 34
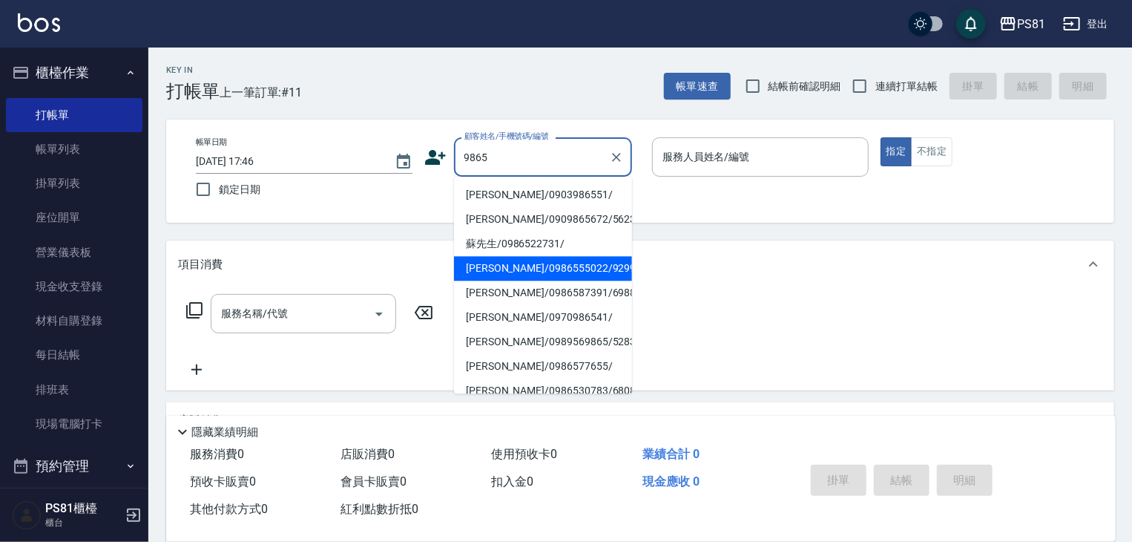
click at [541, 294] on li "蔡依娟/0986587391/6988" at bounding box center [543, 293] width 178 height 24
type input "蔡依娟/0986587391/6988"
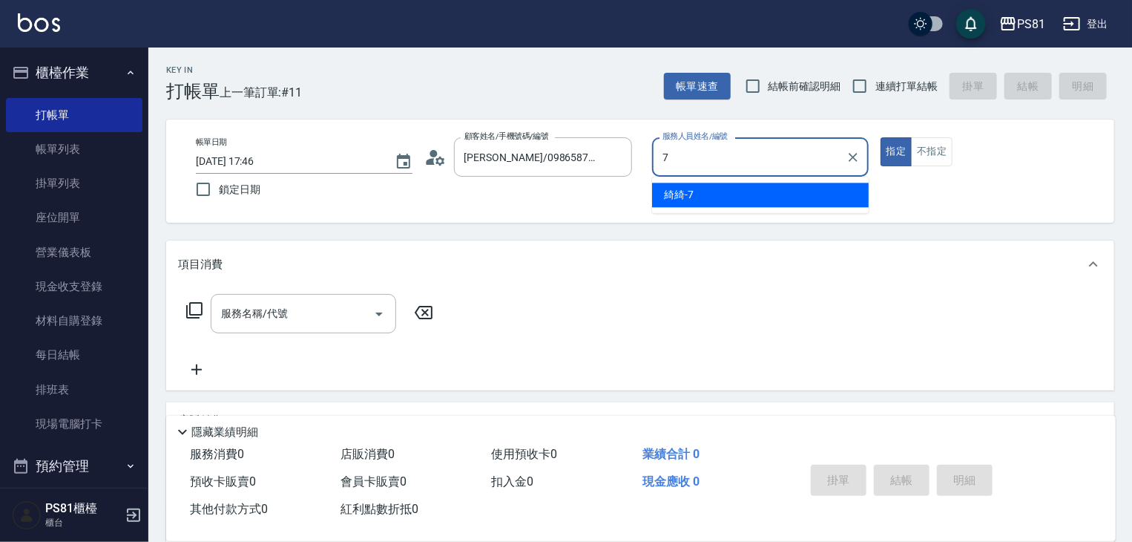
type input "綺綺-7"
type button "true"
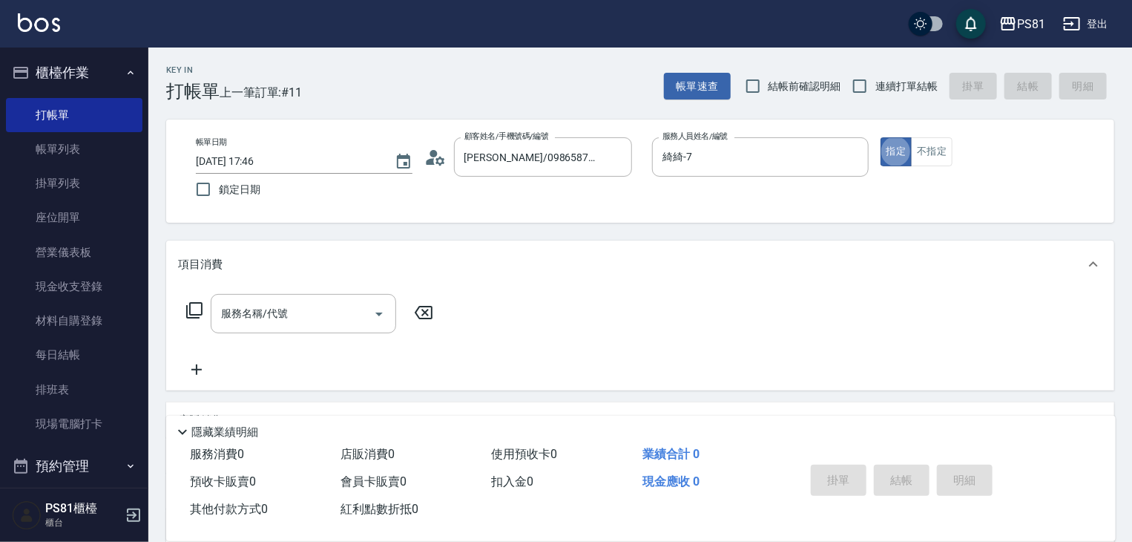
click at [291, 334] on div "服務名稱/代號 服務名稱/代號" at bounding box center [310, 336] width 264 height 85
drag, startPoint x: 291, startPoint y: 333, endPoint x: 286, endPoint y: 325, distance: 9.3
click at [288, 327] on div "服務名稱/代號 服務名稱/代號" at bounding box center [310, 336] width 264 height 85
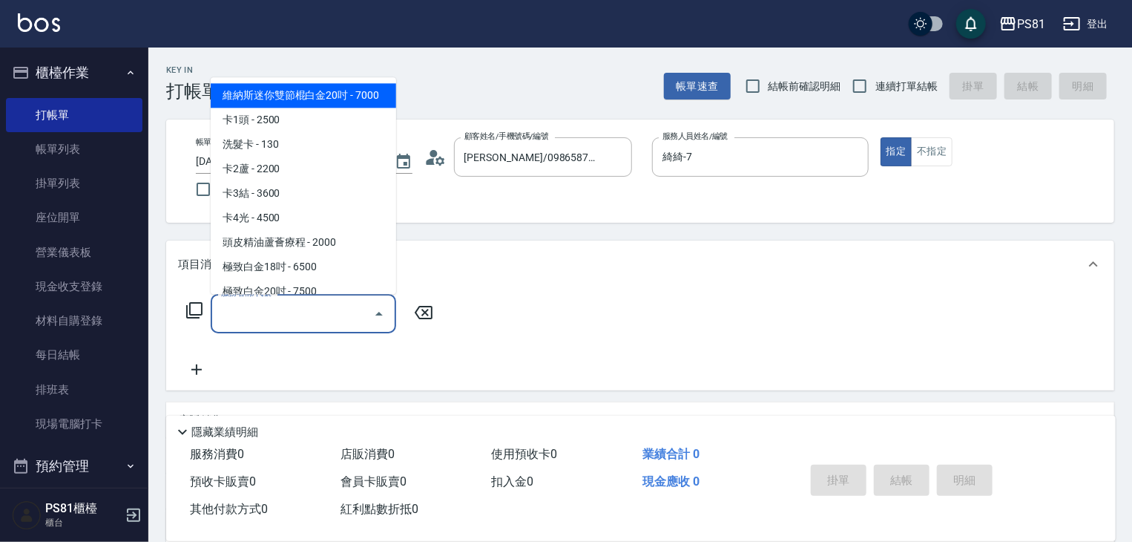
click at [285, 324] on input "服務名稱/代號" at bounding box center [292, 314] width 150 height 26
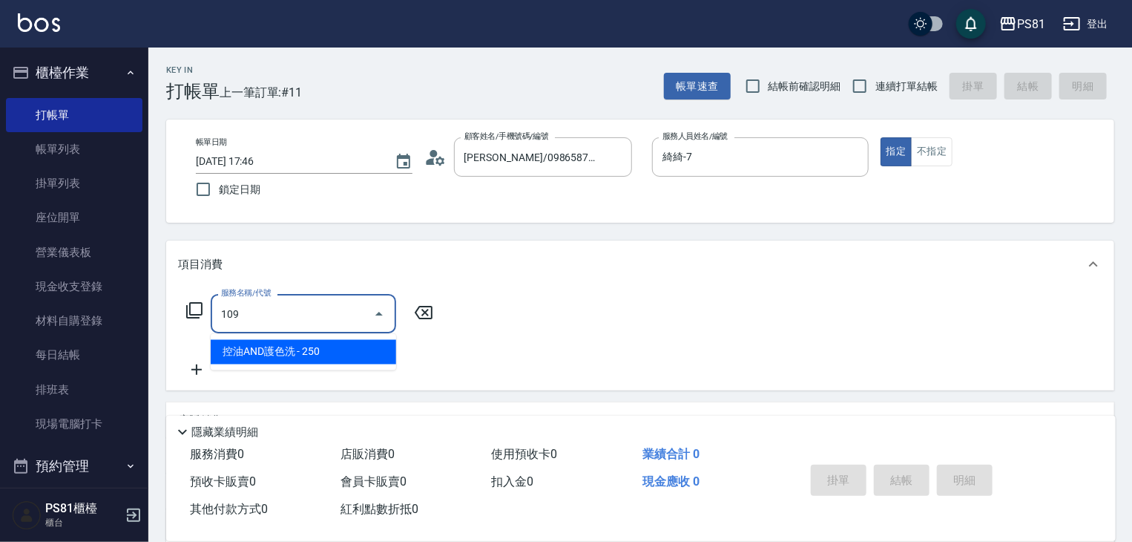
type input "控油AND護色洗(109)"
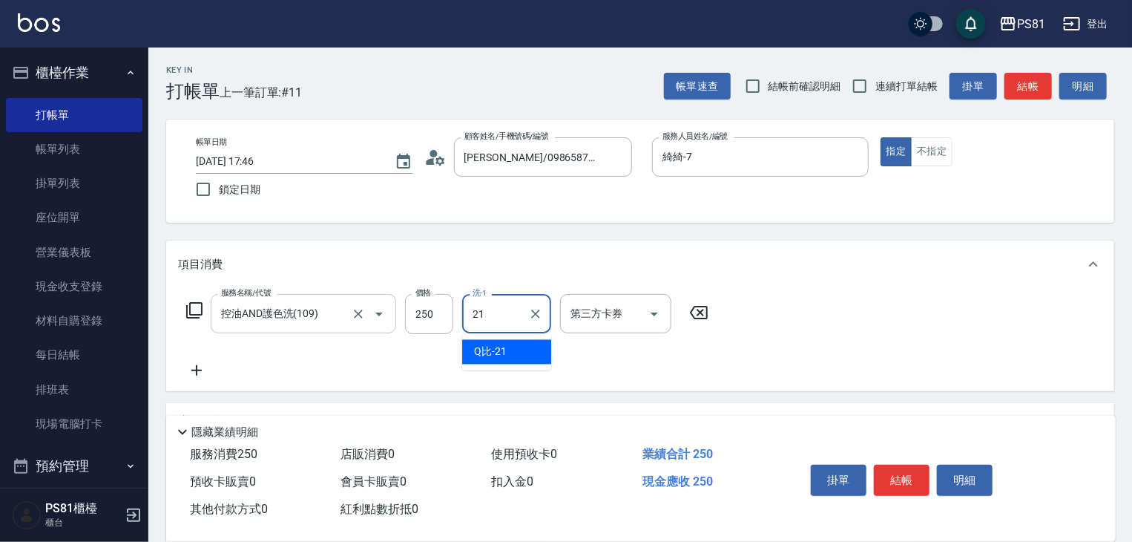
type input "Q比-21"
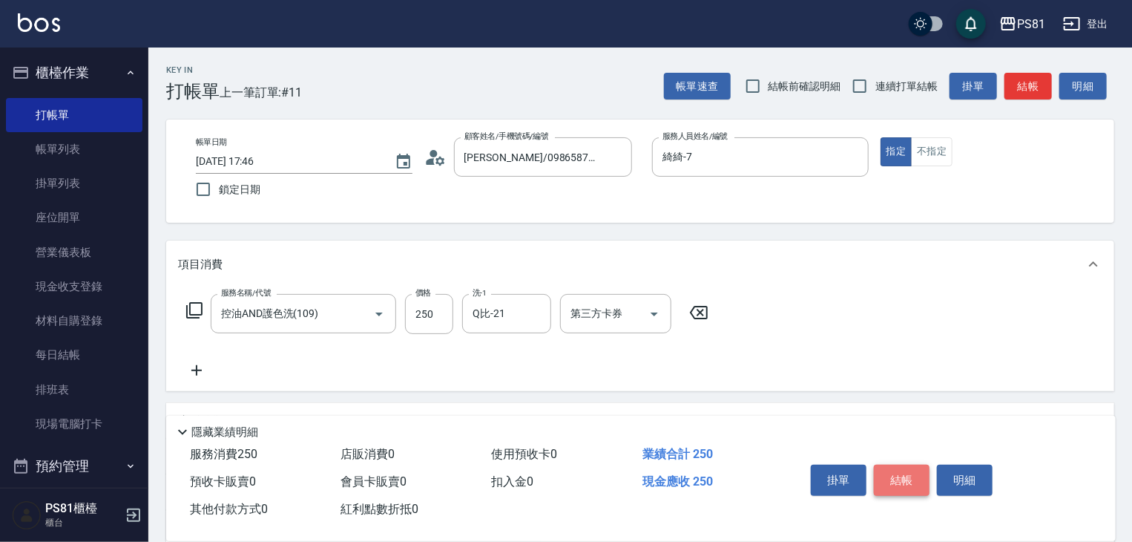
click at [874, 477] on button "結帳" at bounding box center [902, 480] width 56 height 31
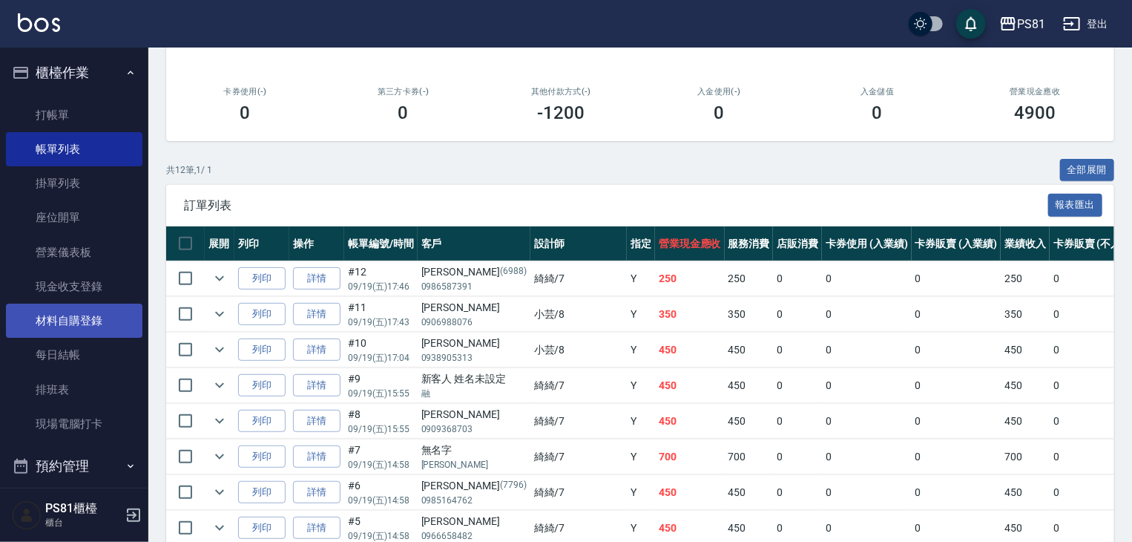
scroll to position [223, 0]
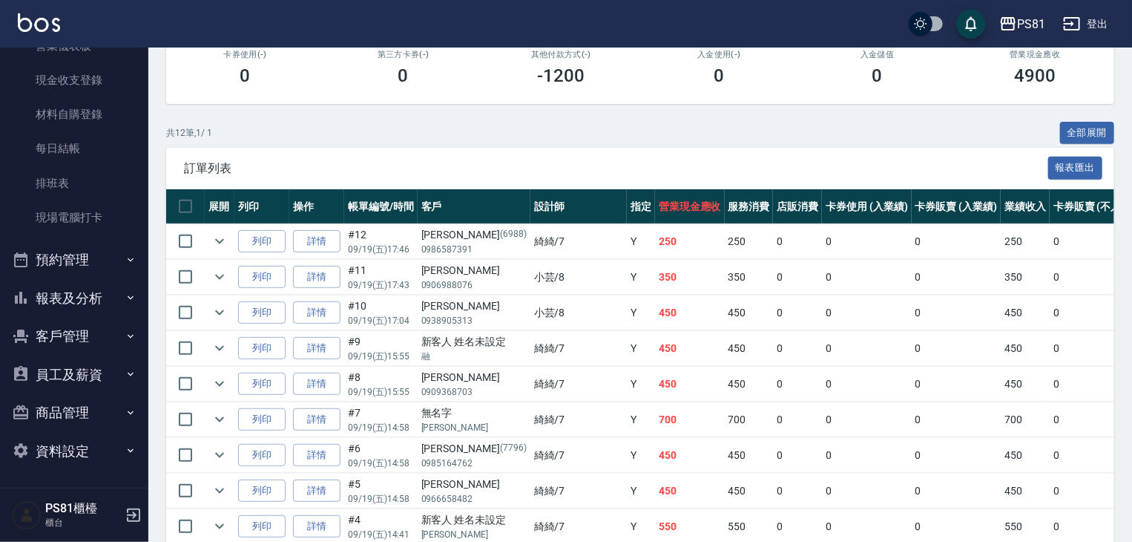
click at [101, 303] on button "報表及分析" at bounding box center [74, 298] width 137 height 39
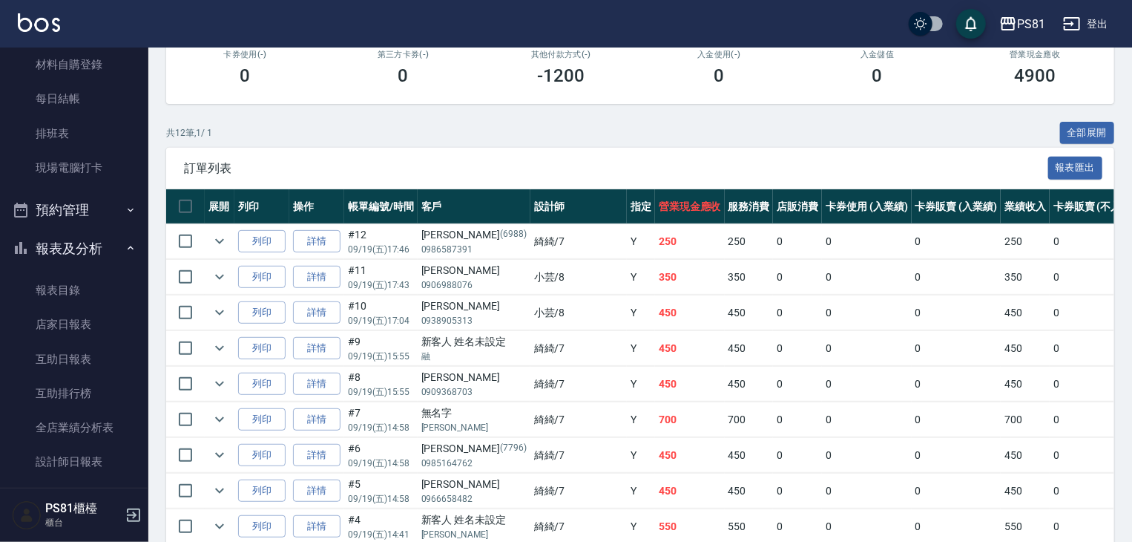
scroll to position [355, 0]
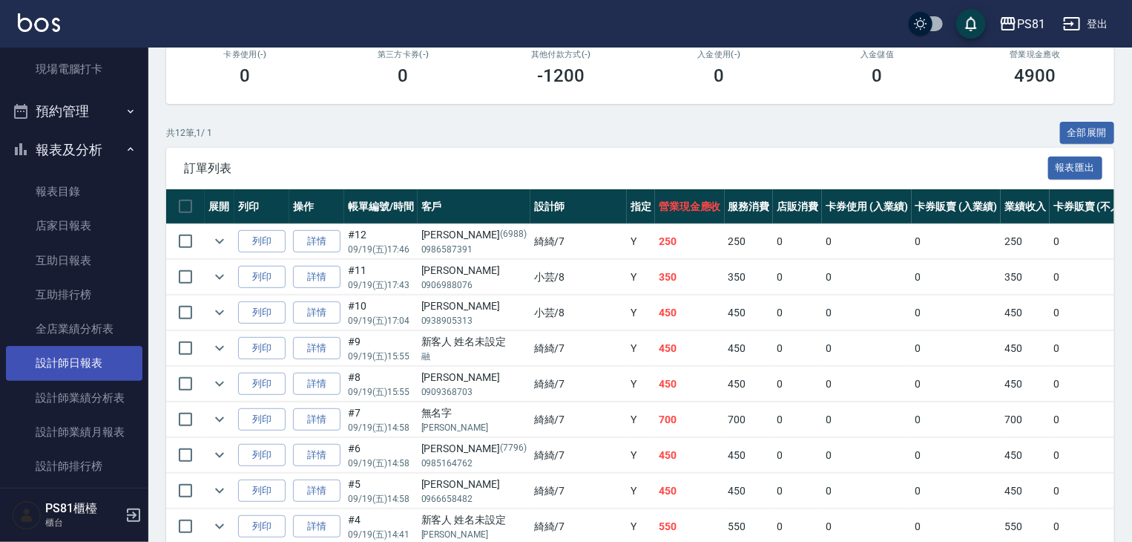
click at [110, 357] on link "設計師日報表" at bounding box center [74, 363] width 137 height 34
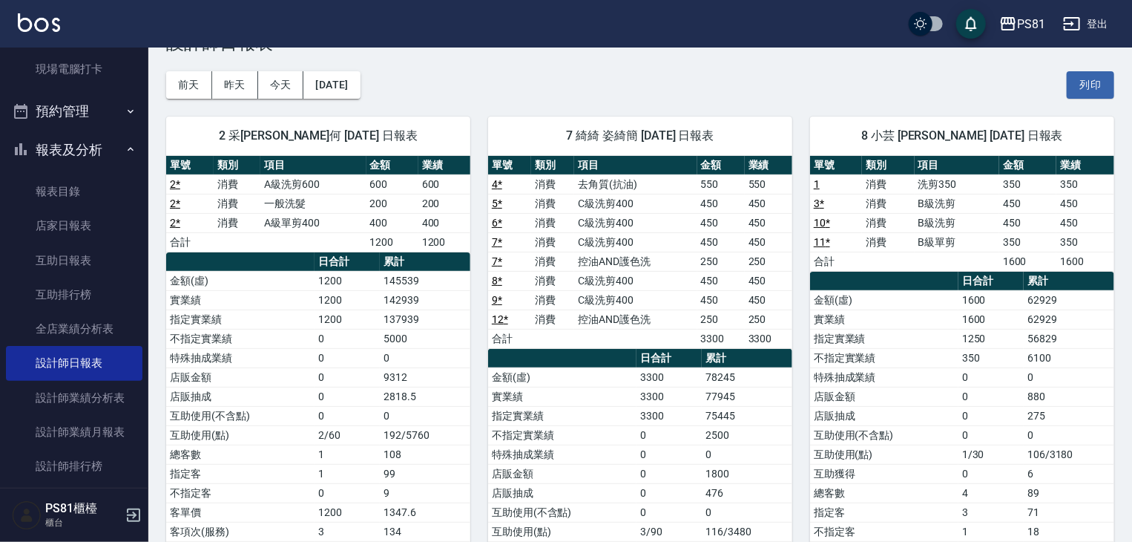
scroll to position [74, 0]
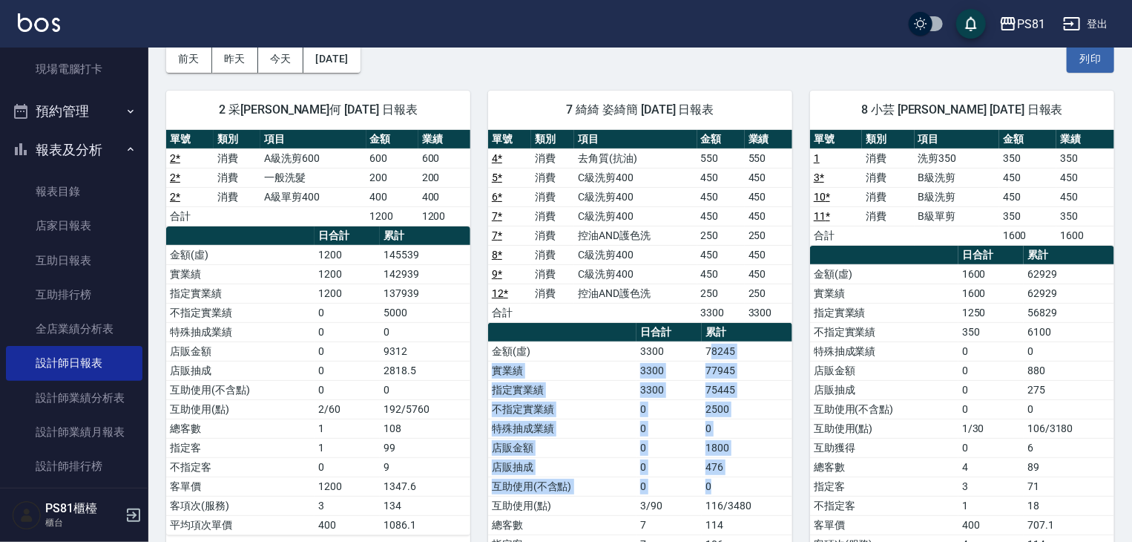
drag, startPoint x: 711, startPoint y: 347, endPoint x: 738, endPoint y: 485, distance: 140.7
click at [738, 485] on tbody "金額(虛) 3300 78245 實業績 3300 77945 指定實業績 3300 75445 不指定實業績 0 2500 特殊抽成業績 0 0 店販金額 …" at bounding box center [640, 485] width 304 height 289
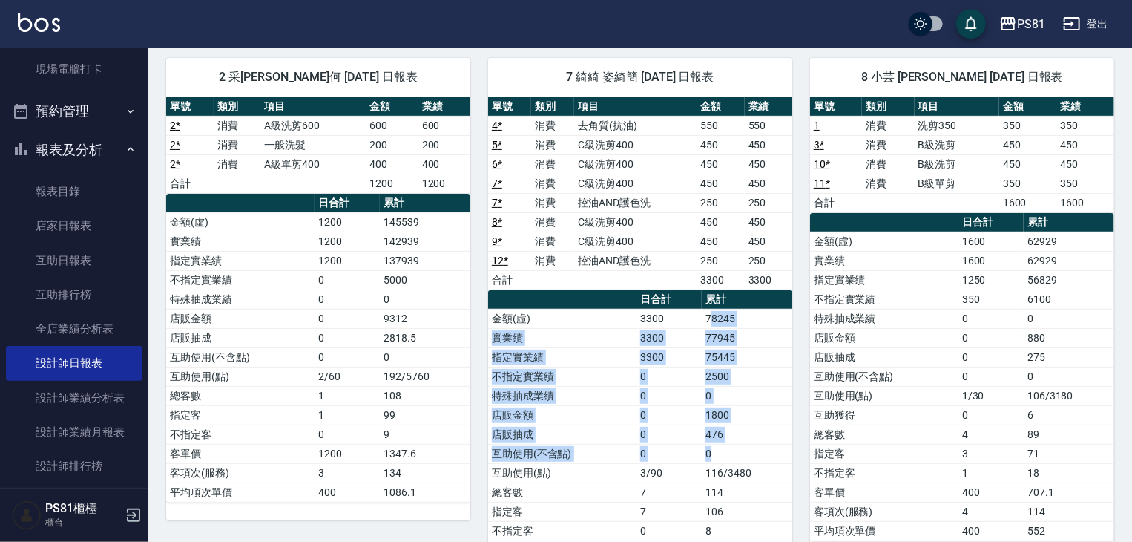
scroll to position [0, 0]
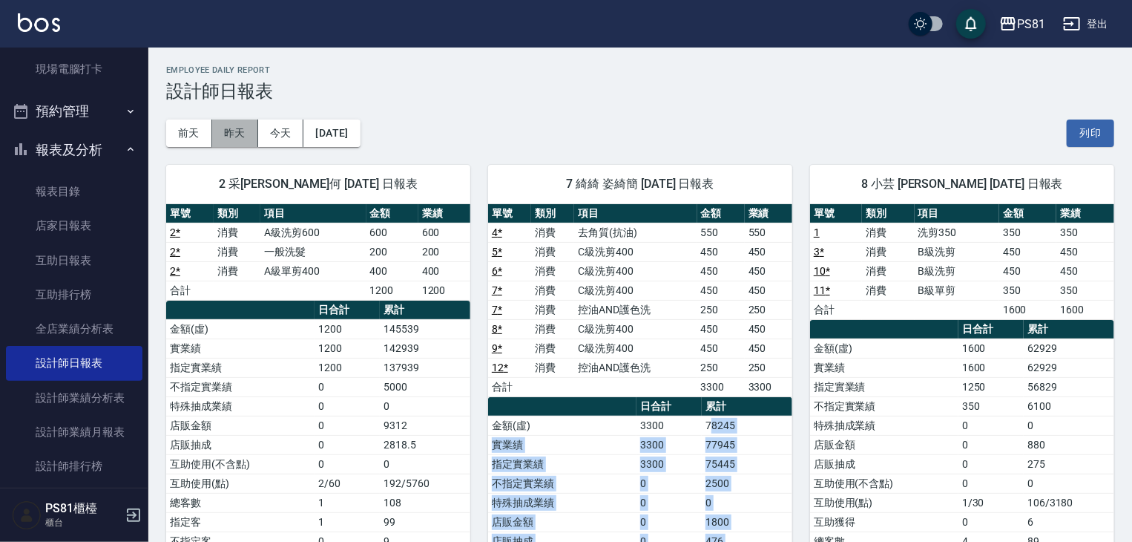
click at [244, 134] on button "昨天" at bounding box center [235, 132] width 46 height 27
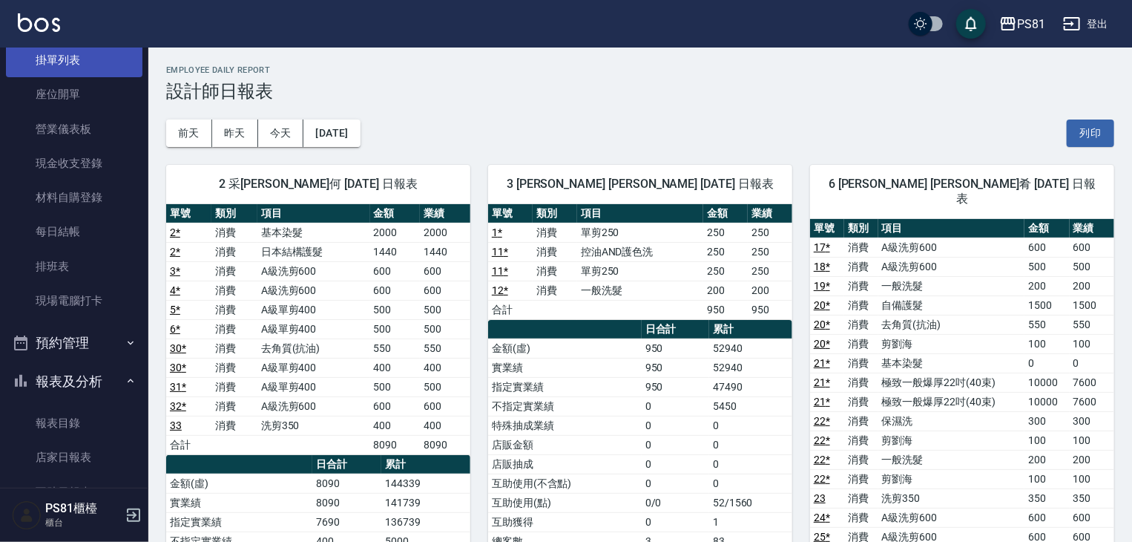
scroll to position [58, 0]
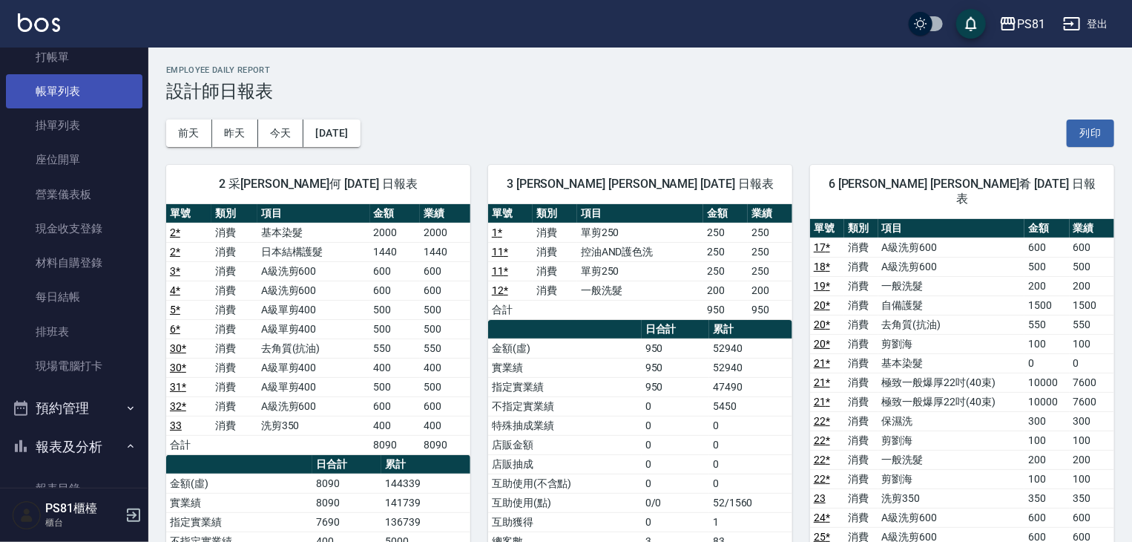
click at [89, 79] on link "帳單列表" at bounding box center [74, 91] width 137 height 34
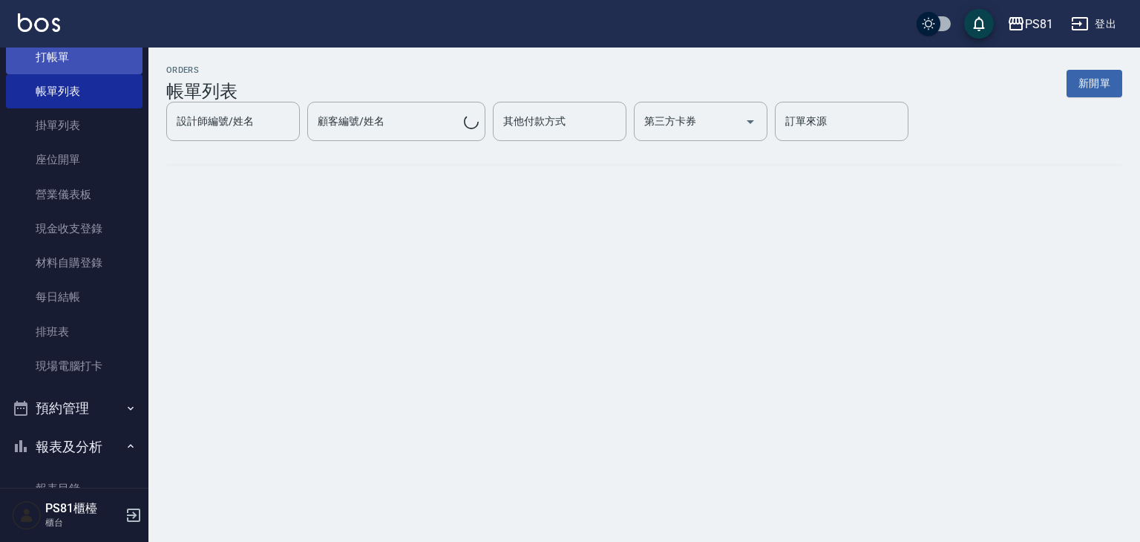
click at [92, 72] on link "打帳單" at bounding box center [74, 57] width 137 height 34
